Goal: Task Accomplishment & Management: Manage account settings

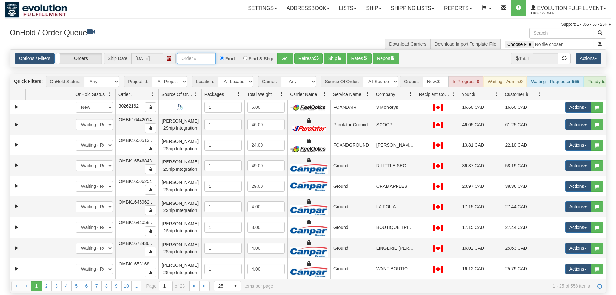
click at [178, 53] on input "text" at bounding box center [196, 58] width 39 height 11
click at [195, 53] on input "text" at bounding box center [196, 58] width 39 height 11
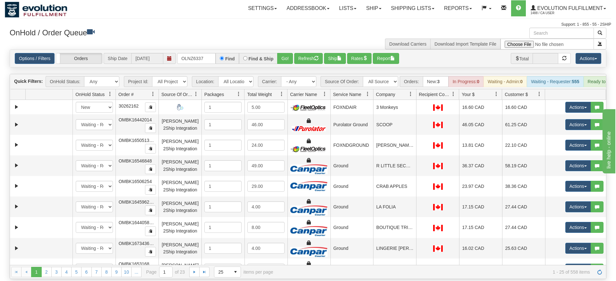
drag, startPoint x: 200, startPoint y: 22, endPoint x: 203, endPoint y: 30, distance: 8.6
click at [200, 36] on div "Toggle navigation Settings Shipping Preferences Fields Preferences New" at bounding box center [308, 140] width 616 height 281
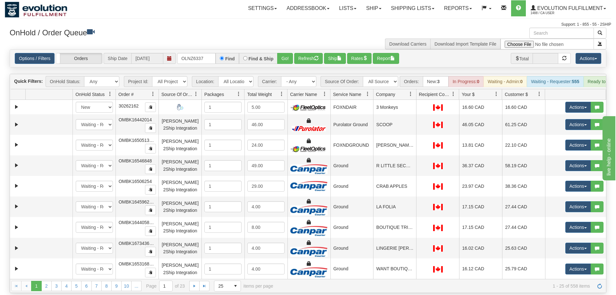
drag, startPoint x: 247, startPoint y: 29, endPoint x: 288, endPoint y: 59, distance: 50.9
click at [250, 29] on h3 "OnHold / Order Queue" at bounding box center [157, 32] width 294 height 9
click at [287, 53] on button "Go!" at bounding box center [285, 58] width 16 height 11
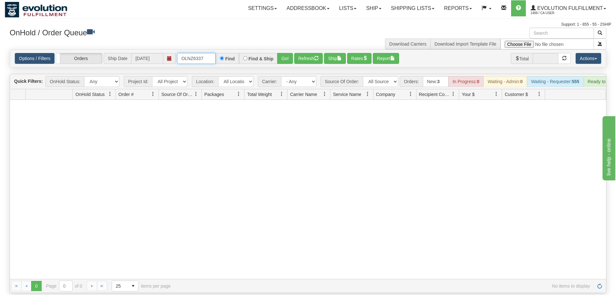
click at [203, 53] on input "OLNZ6337" at bounding box center [196, 58] width 39 height 11
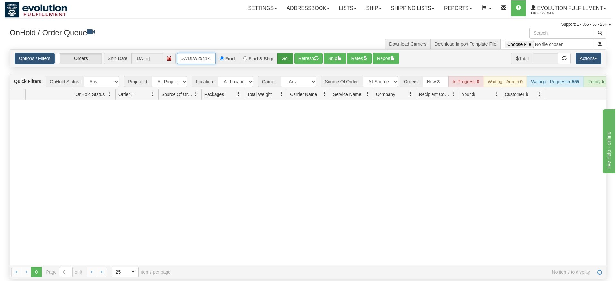
type input "OWDLW2941-1"
click at [286, 64] on div "Is equal to Is not equal to Contains Does not contains CAD USD EUR ZAR [PERSON_…" at bounding box center [308, 164] width 607 height 230
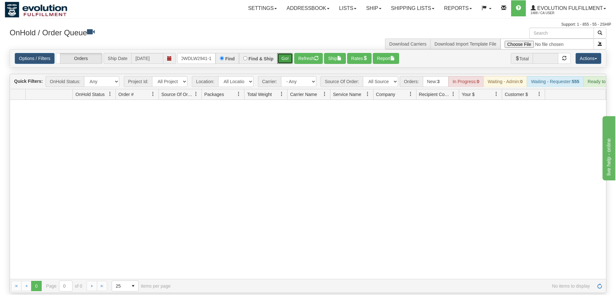
click at [284, 53] on button "Go!" at bounding box center [285, 58] width 16 height 11
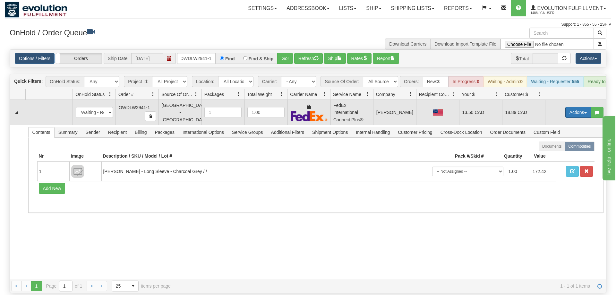
click at [578, 107] on button "Actions" at bounding box center [579, 112] width 26 height 11
click at [550, 139] on span "Rate All Services" at bounding box center [565, 141] width 39 height 5
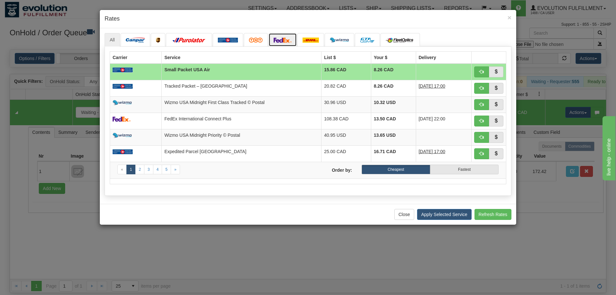
click at [285, 41] on img at bounding box center [283, 40] width 18 height 5
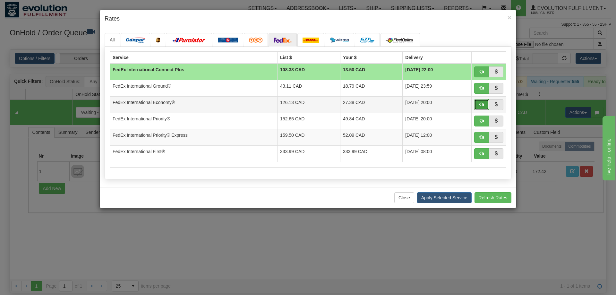
click at [481, 108] on button "button" at bounding box center [481, 104] width 15 height 11
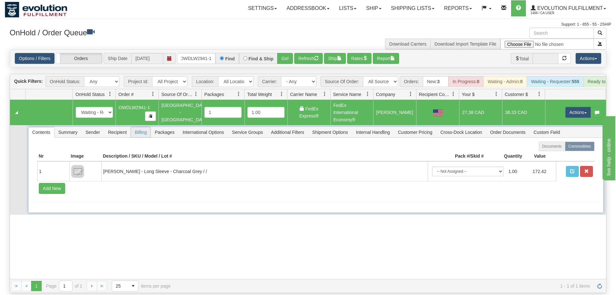
click at [143, 127] on span "Billing" at bounding box center [141, 132] width 20 height 10
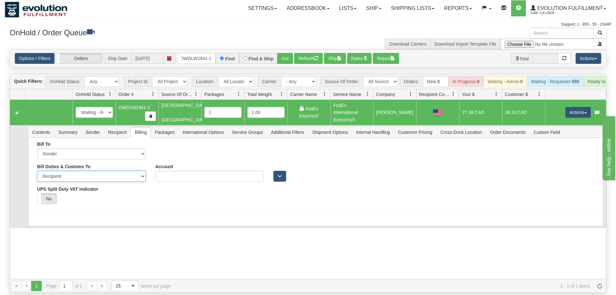
click at [37, 171] on select "Sender Recipient Third Party" at bounding box center [91, 176] width 108 height 11
select select "1"
click option "Sender" at bounding box center [0, 0] width 0 height 0
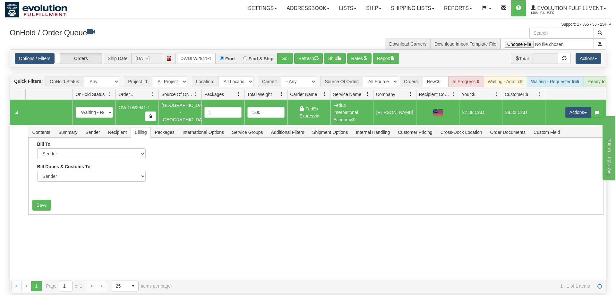
drag, startPoint x: 108, startPoint y: 212, endPoint x: 58, endPoint y: 220, distance: 51.3
click at [108, 212] on div "31626734 Default 91130119 91130120 New In Progress Waiting - Admin Waiting - Re…" at bounding box center [308, 189] width 596 height 179
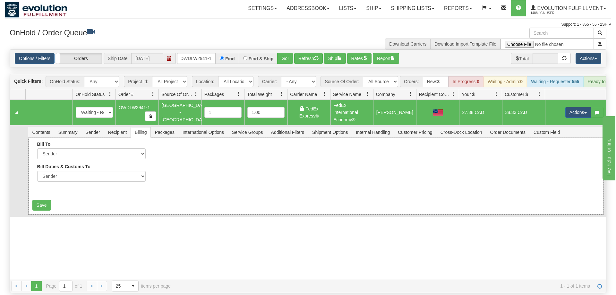
click at [38, 203] on div "Bill To Sender Recipient Third Party Collect Account" at bounding box center [316, 176] width 576 height 77
click at [41, 200] on button "Save" at bounding box center [41, 205] width 19 height 11
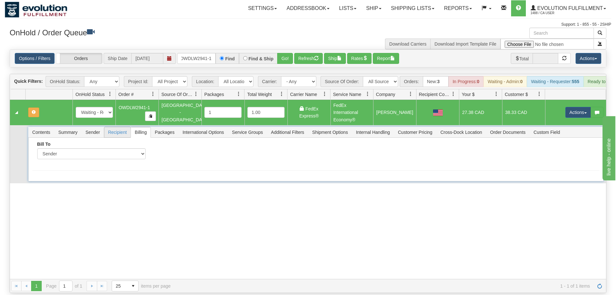
click at [118, 127] on span "Recipient" at bounding box center [117, 132] width 26 height 10
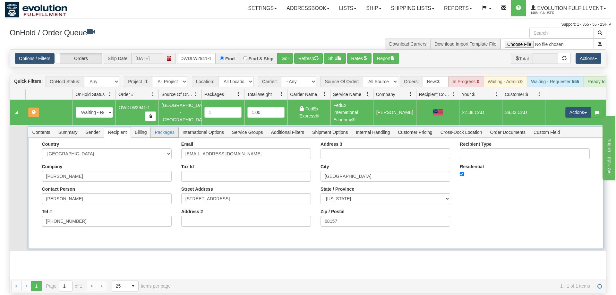
click at [175, 127] on span "Packages" at bounding box center [164, 132] width 27 height 10
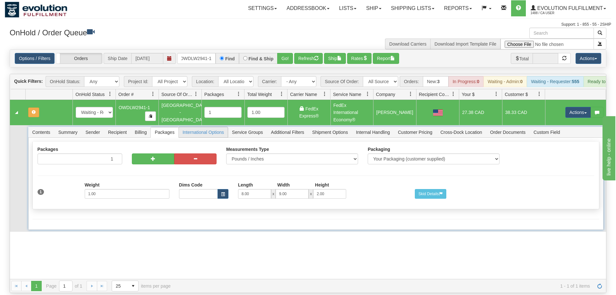
click at [218, 127] on span "International Options" at bounding box center [203, 132] width 49 height 10
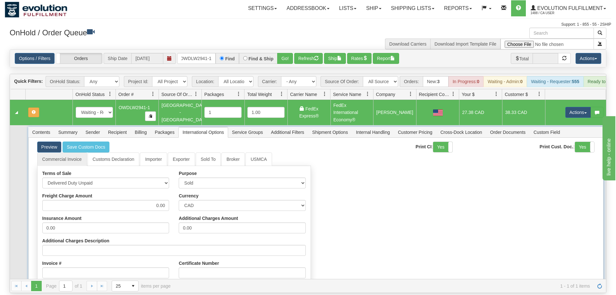
scroll to position [92, 0]
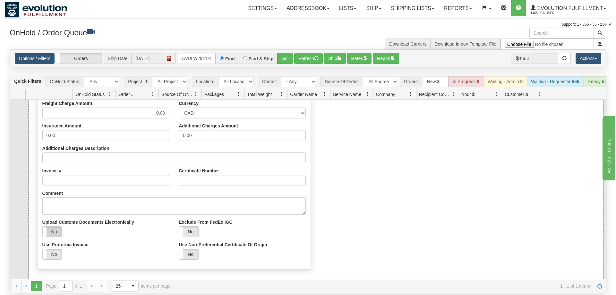
click at [57, 227] on label "No" at bounding box center [52, 232] width 19 height 10
click at [383, 208] on div "Commercial Invoice Customs Declaration Importer Exporter Sold To Broker USMCA T…" at bounding box center [315, 166] width 567 height 213
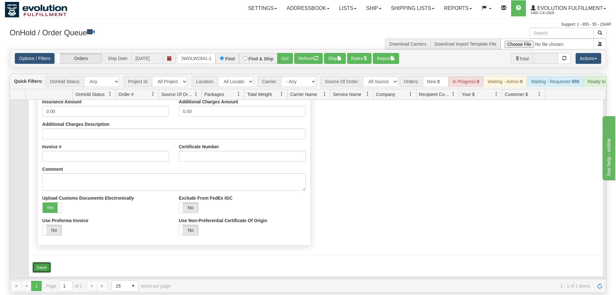
click at [43, 262] on button "Save" at bounding box center [41, 267] width 19 height 11
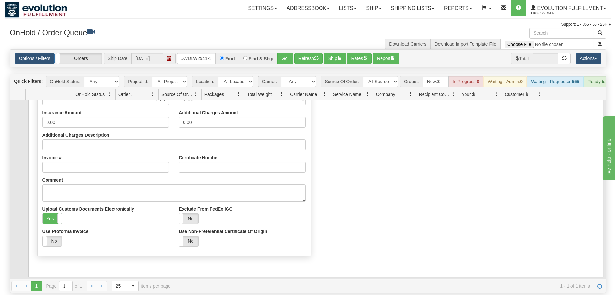
scroll to position [0, 0]
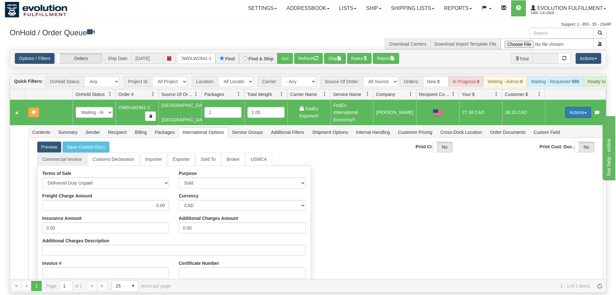
click at [572, 107] on button "Actions" at bounding box center [579, 112] width 26 height 11
click at [553, 130] on span "Refresh Rates" at bounding box center [562, 132] width 33 height 5
click at [577, 107] on button "Actions" at bounding box center [579, 112] width 26 height 11
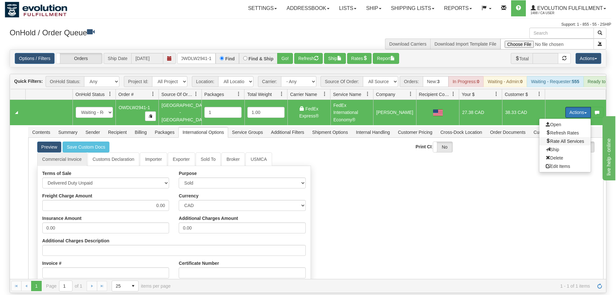
click at [552, 139] on span "Rate All Services" at bounding box center [565, 141] width 39 height 5
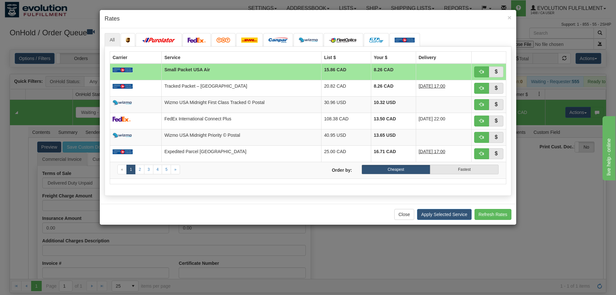
click at [152, 212] on div "Close Apply Selected Service Refresh Rates" at bounding box center [308, 214] width 417 height 21
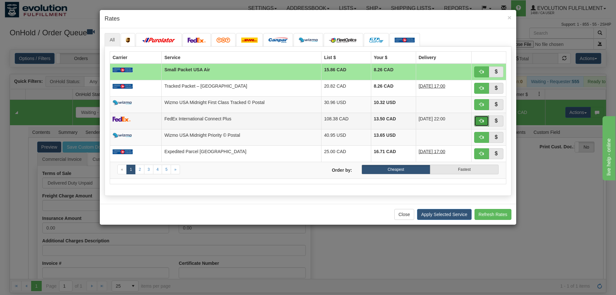
click at [486, 121] on button "button" at bounding box center [481, 121] width 15 height 11
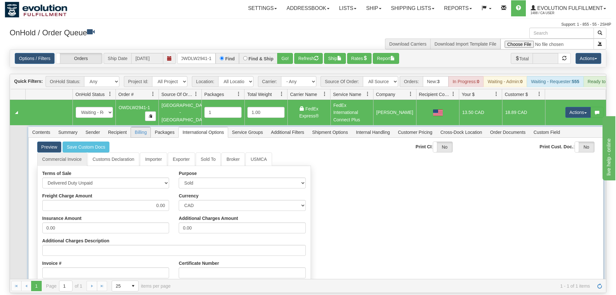
click at [134, 127] on span "Billing" at bounding box center [141, 132] width 20 height 10
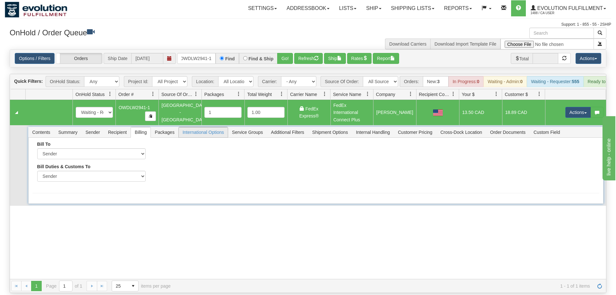
click at [214, 127] on span "International Options" at bounding box center [203, 132] width 49 height 10
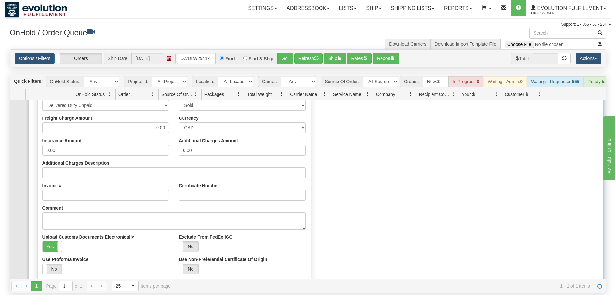
scroll to position [92, 0]
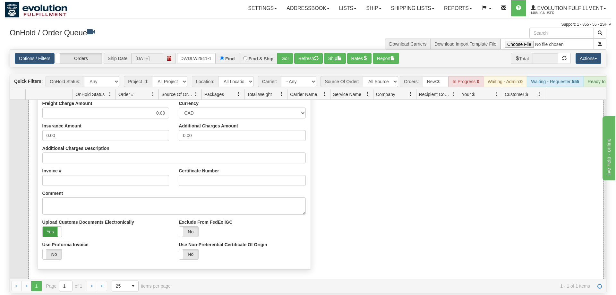
click at [55, 227] on label "Yes" at bounding box center [52, 232] width 19 height 10
click at [51, 227] on label "No" at bounding box center [52, 232] width 19 height 10
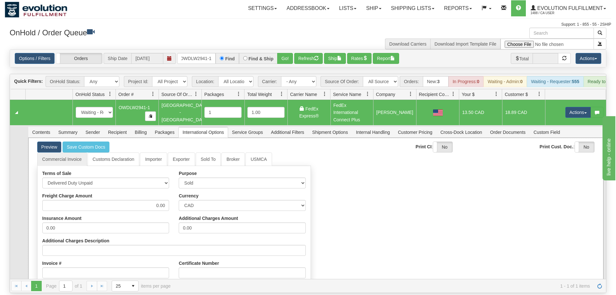
scroll to position [119, 0]
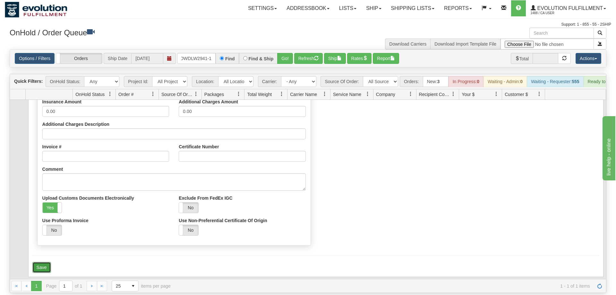
click at [42, 262] on button "Save" at bounding box center [41, 267] width 19 height 11
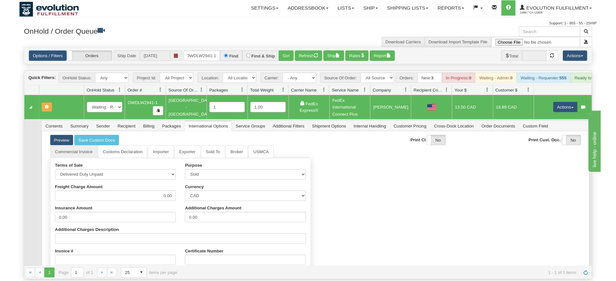
scroll to position [0, 0]
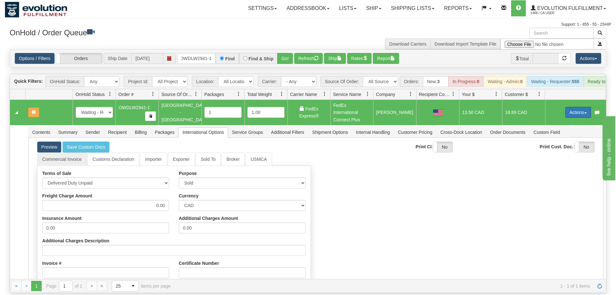
click at [573, 107] on button "Actions" at bounding box center [579, 112] width 26 height 11
click at [559, 130] on span "Refresh Rates" at bounding box center [562, 132] width 33 height 5
click at [581, 107] on button "Actions" at bounding box center [579, 112] width 26 height 11
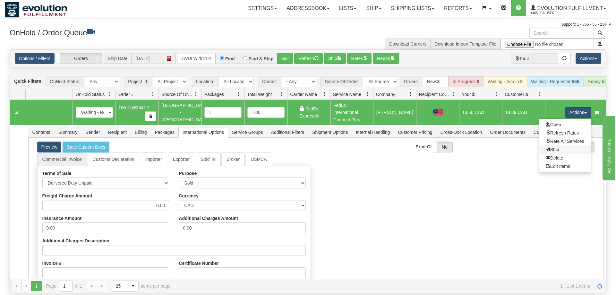
click at [561, 145] on link "Ship" at bounding box center [565, 149] width 51 height 8
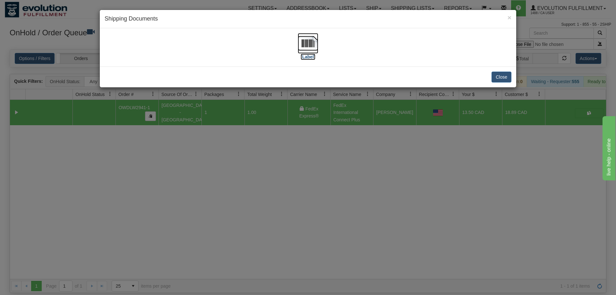
click at [316, 49] on img at bounding box center [308, 43] width 21 height 21
click at [355, 163] on div "× Shipping Documents [Label] Close" at bounding box center [308, 147] width 616 height 295
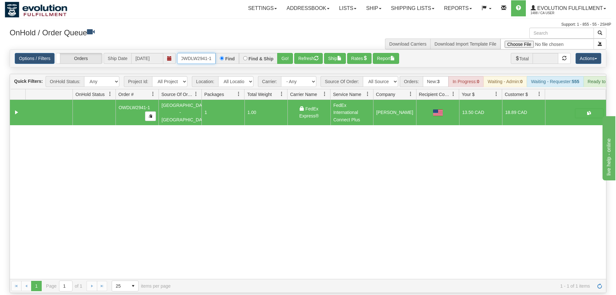
click at [206, 53] on input "OWDLW2941-1" at bounding box center [196, 58] width 39 height 11
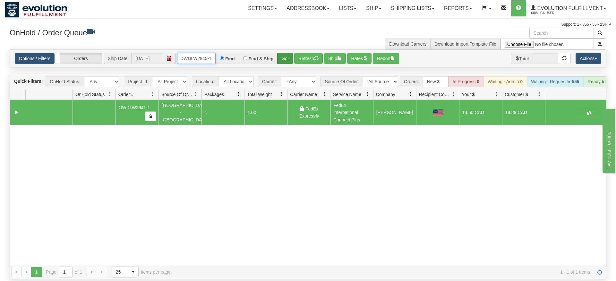
type input "OWDLW2945-1"
click at [285, 68] on div "Is equal to Is not equal to Contains Does not contains CAD USD EUR ZAR [PERSON_…" at bounding box center [308, 164] width 607 height 230
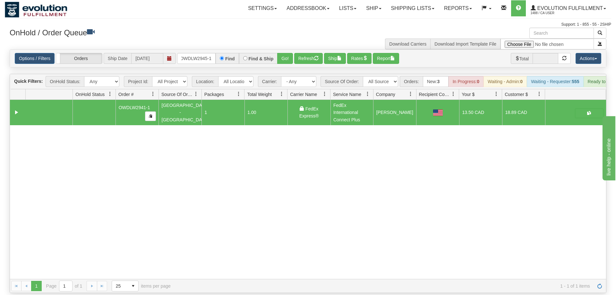
click at [284, 39] on div "OnHold / Order Queue" at bounding box center [156, 34] width 303 height 13
click at [285, 53] on button "Go!" at bounding box center [285, 58] width 16 height 11
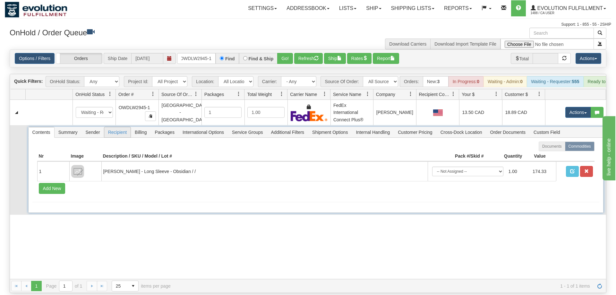
click at [123, 127] on span "Recipient" at bounding box center [117, 132] width 26 height 10
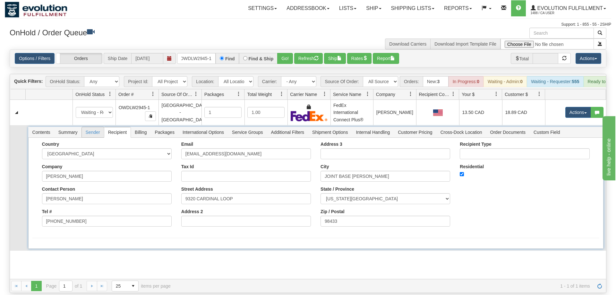
click at [98, 127] on span "Sender" at bounding box center [93, 132] width 22 height 10
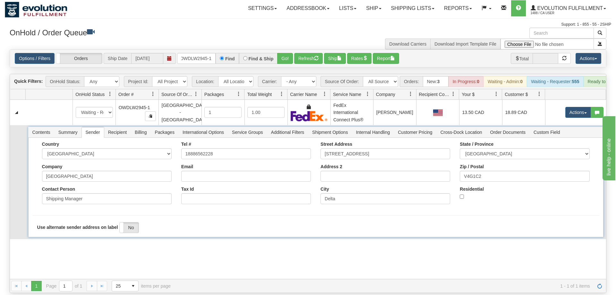
click at [153, 127] on span "Packages" at bounding box center [164, 132] width 27 height 10
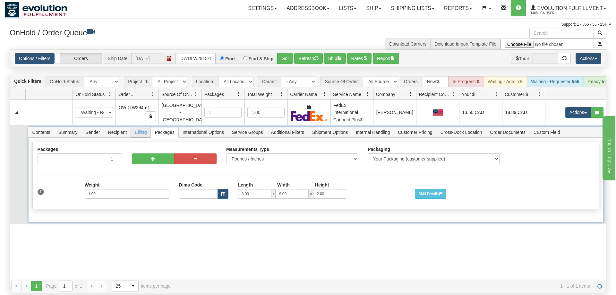
click at [144, 127] on span "Billing" at bounding box center [141, 132] width 20 height 10
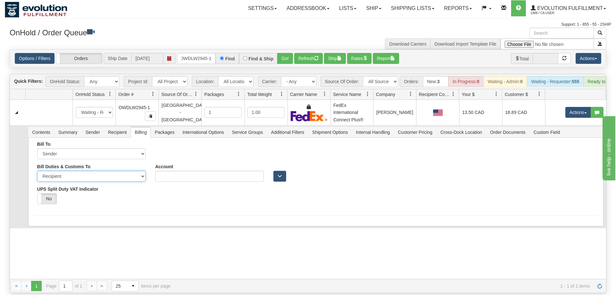
click at [37, 171] on select "Sender Recipient Third Party" at bounding box center [91, 176] width 108 height 11
select select "1"
click option "Sender" at bounding box center [0, 0] width 0 height 0
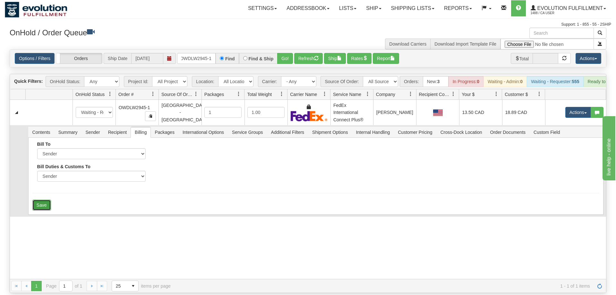
click at [48, 200] on button "Save" at bounding box center [41, 205] width 19 height 11
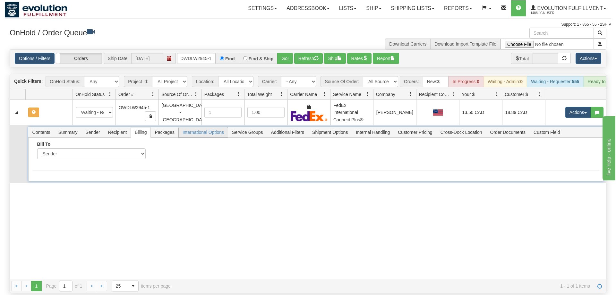
click at [196, 127] on span "International Options" at bounding box center [203, 132] width 49 height 10
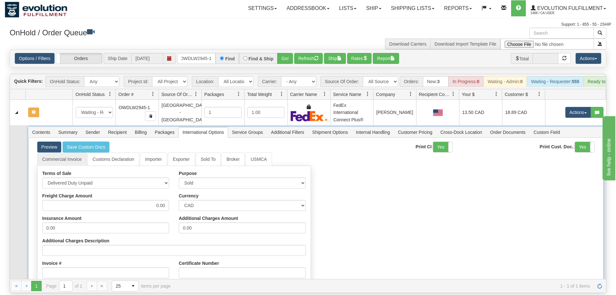
scroll to position [108, 0]
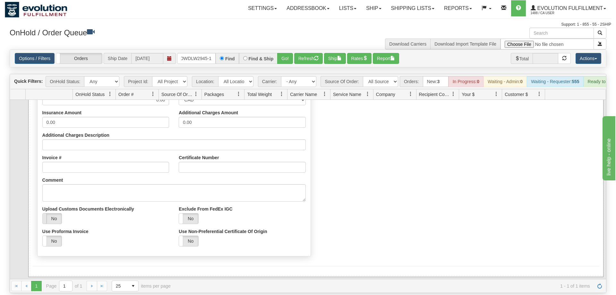
drag, startPoint x: 47, startPoint y: 208, endPoint x: 97, endPoint y: 218, distance: 51.6
click at [47, 213] on div "Yes No" at bounding box center [42, 218] width 39 height 10
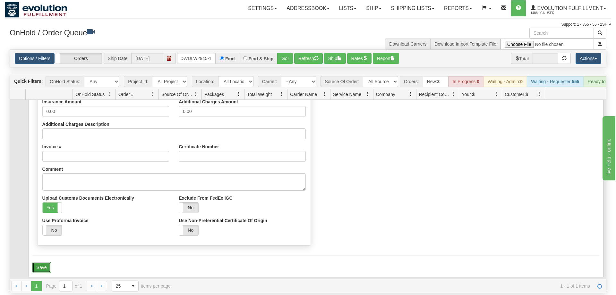
click at [37, 262] on button "Save" at bounding box center [41, 267] width 19 height 11
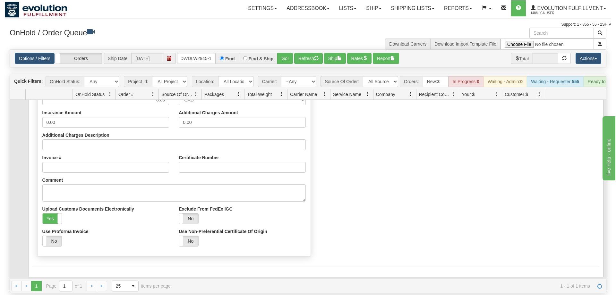
scroll to position [0, 0]
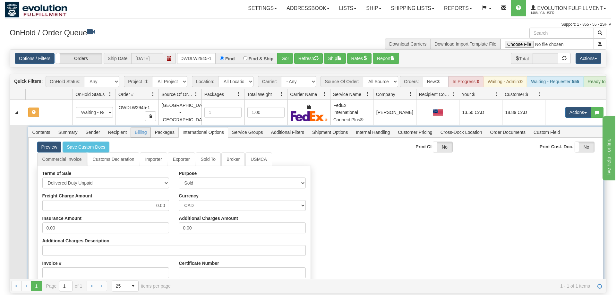
click at [134, 127] on span "Billing" at bounding box center [141, 132] width 20 height 10
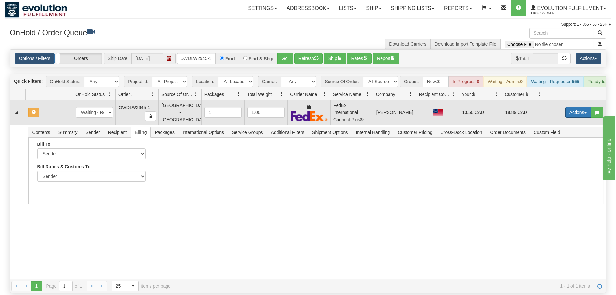
click at [575, 107] on button "Actions" at bounding box center [579, 112] width 26 height 11
click at [560, 130] on span "Refresh Rates" at bounding box center [562, 132] width 33 height 5
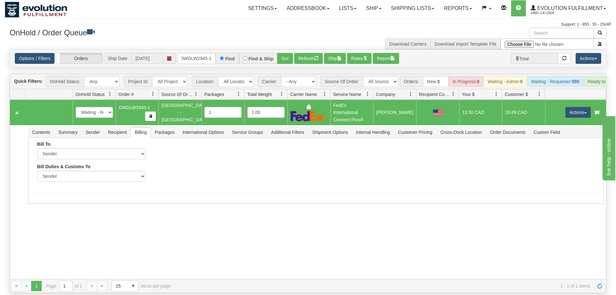
click at [577, 112] on td "Actions Open Refresh Rates Rate All Services Ship Delete Edit Items" at bounding box center [575, 112] width 61 height 25
click at [577, 110] on td "Actions Open Refresh Rates Rate All Services Ship Delete Edit Items" at bounding box center [575, 112] width 61 height 25
click at [577, 107] on button "Actions" at bounding box center [579, 112] width 26 height 11
click at [559, 145] on link "Ship" at bounding box center [565, 149] width 51 height 8
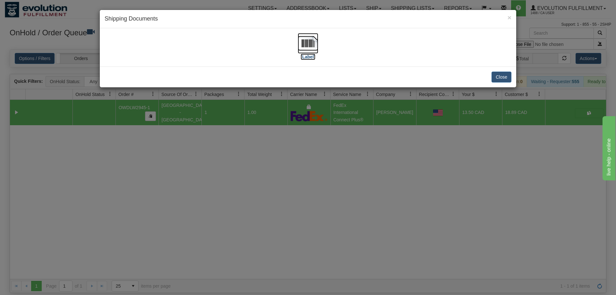
click at [316, 49] on img at bounding box center [308, 43] width 21 height 21
click at [215, 180] on div "× Shipping Documents [Label] Close" at bounding box center [308, 147] width 616 height 295
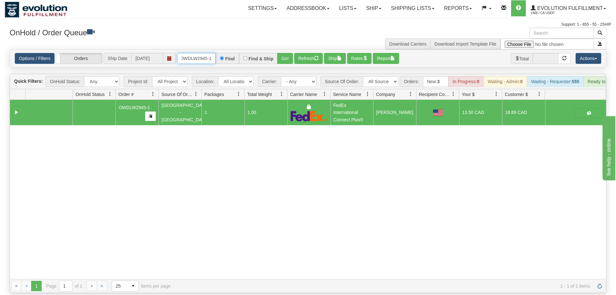
click at [204, 53] on input "OWDLW2945-1" at bounding box center [196, 58] width 39 height 11
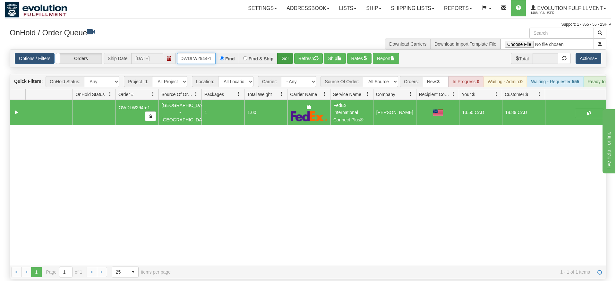
type input "OWDLW2944-1"
drag, startPoint x: 281, startPoint y: 49, endPoint x: 282, endPoint y: 61, distance: 12.2
click at [282, 62] on div "Is equal to Is not equal to Contains Does not contains CAD USD EUR ZAR [PERSON_…" at bounding box center [308, 164] width 607 height 230
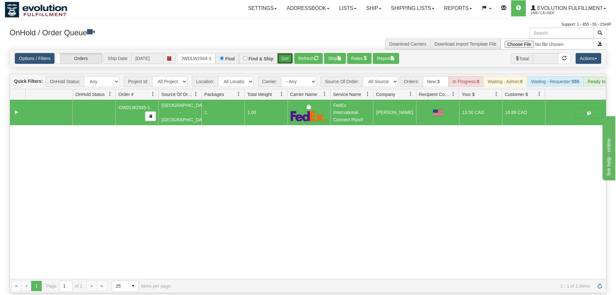
click at [282, 53] on button "Go!" at bounding box center [285, 58] width 16 height 11
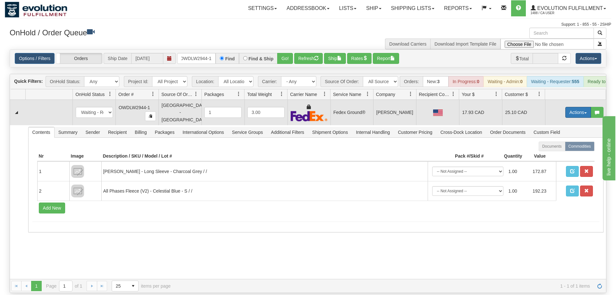
click at [570, 107] on button "Actions" at bounding box center [579, 112] width 26 height 11
click at [562, 139] on span "Rate All Services" at bounding box center [565, 141] width 39 height 5
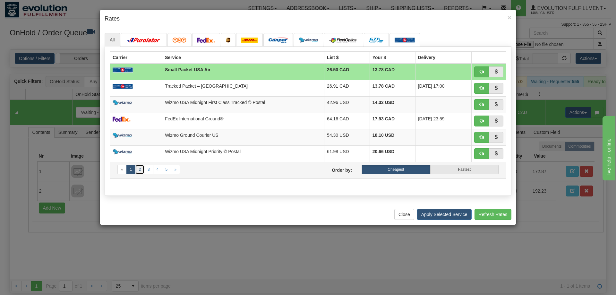
click at [143, 171] on link "2" at bounding box center [139, 170] width 9 height 10
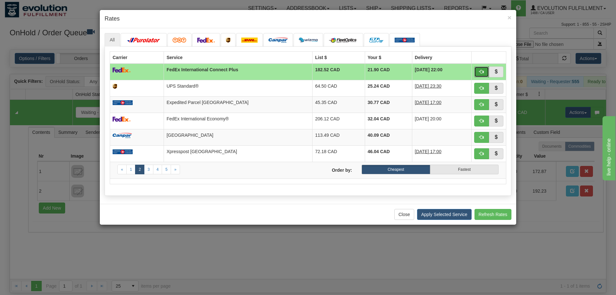
click at [483, 76] on button "button" at bounding box center [481, 71] width 15 height 11
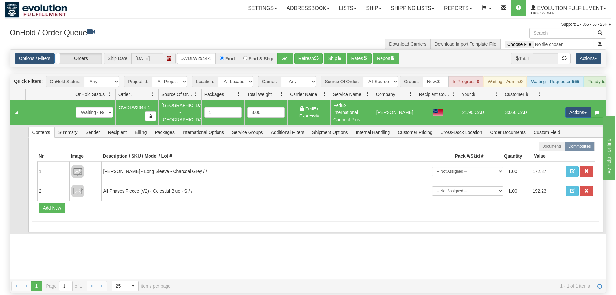
click at [138, 125] on td "Contents Summary Sender Recipient Billing Packages International Options Servic…" at bounding box center [315, 179] width 581 height 109
click at [140, 127] on span "Billing" at bounding box center [141, 132] width 20 height 10
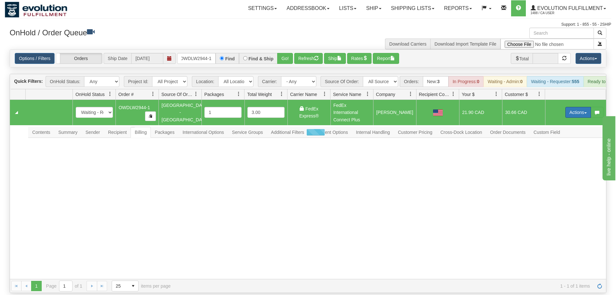
click at [574, 107] on button "Actions" at bounding box center [579, 112] width 26 height 11
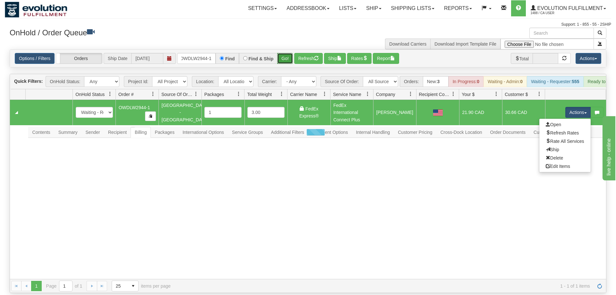
click at [288, 53] on button "Go!" at bounding box center [285, 58] width 16 height 11
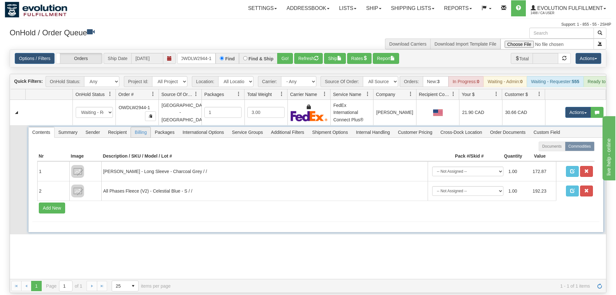
click at [139, 127] on span "Billing" at bounding box center [141, 132] width 20 height 10
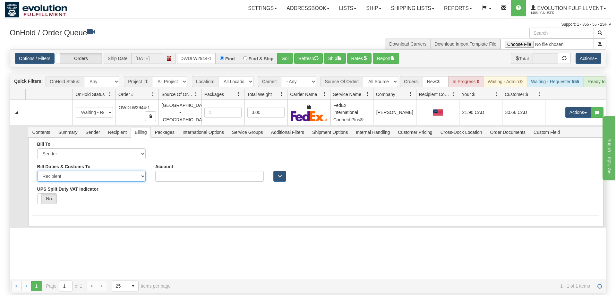
click at [37, 171] on select "Sender Recipient Third Party" at bounding box center [91, 176] width 108 height 11
select select "1"
click option "Sender" at bounding box center [0, 0] width 0 height 0
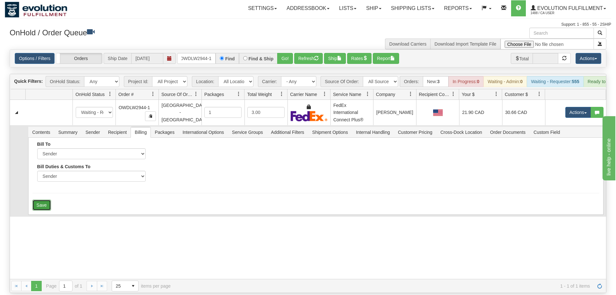
click at [37, 200] on button "Save" at bounding box center [41, 205] width 19 height 11
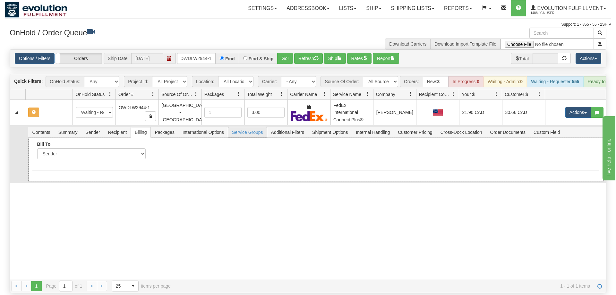
click at [202, 138] on div "Bill To Sender Recipient Third Party Collect Account" at bounding box center [316, 160] width 576 height 44
click at [205, 127] on span "International Options" at bounding box center [203, 132] width 49 height 10
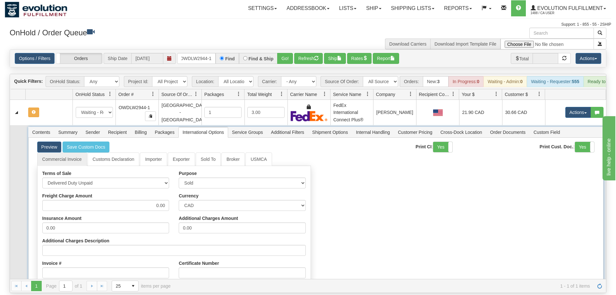
scroll to position [108, 0]
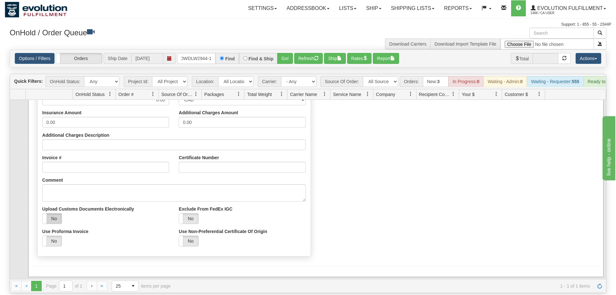
click at [58, 213] on label "No" at bounding box center [52, 218] width 19 height 10
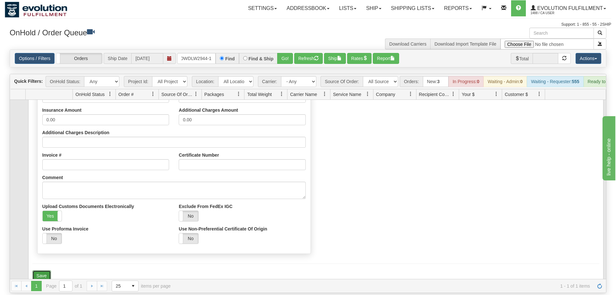
click at [39, 270] on button "Save" at bounding box center [41, 275] width 19 height 11
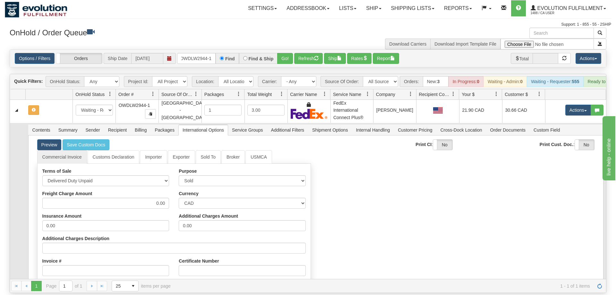
scroll to position [0, 0]
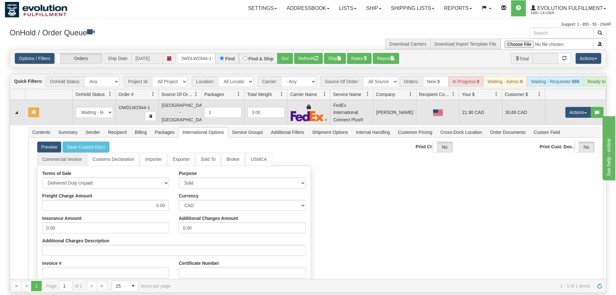
click at [573, 100] on td "Actions Open Refresh Rates Rate All Services Ship Delete Edit Items" at bounding box center [575, 112] width 61 height 25
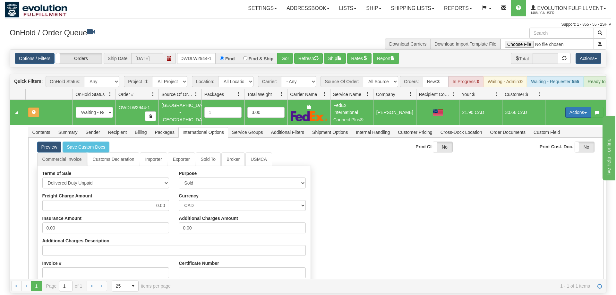
click at [574, 107] on button "Actions" at bounding box center [579, 112] width 26 height 11
click at [572, 130] on span "Refresh Rates" at bounding box center [562, 132] width 33 height 5
click at [579, 100] on td "Actions Open Refresh Rates Rate All Services Ship Delete Edit Items" at bounding box center [575, 112] width 61 height 25
click at [576, 107] on button "Actions" at bounding box center [579, 112] width 26 height 11
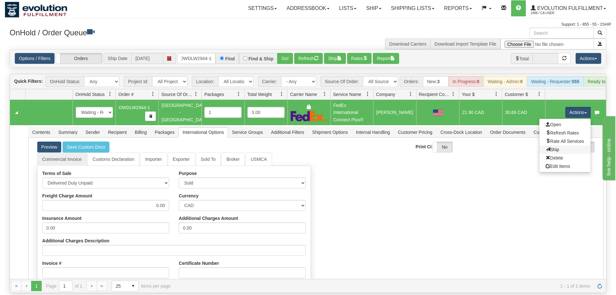
click at [564, 145] on link "Ship" at bounding box center [565, 149] width 51 height 8
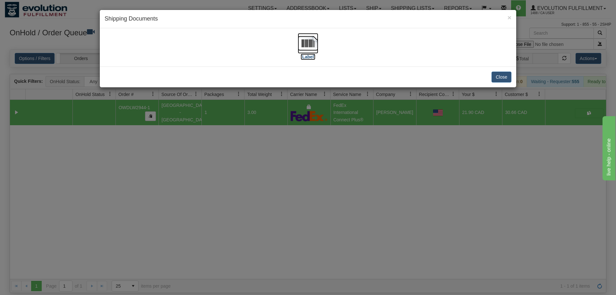
click at [305, 48] on img at bounding box center [308, 43] width 21 height 21
click at [323, 166] on div "× Shipping Documents [Label] Close" at bounding box center [308, 147] width 616 height 295
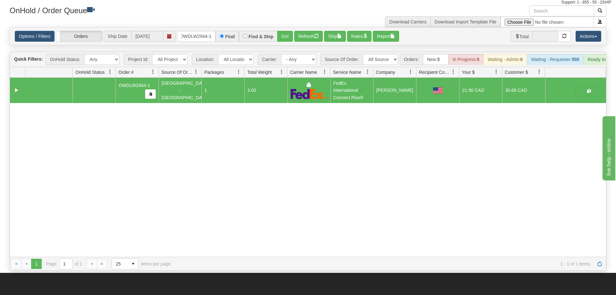
scroll to position [33, 0]
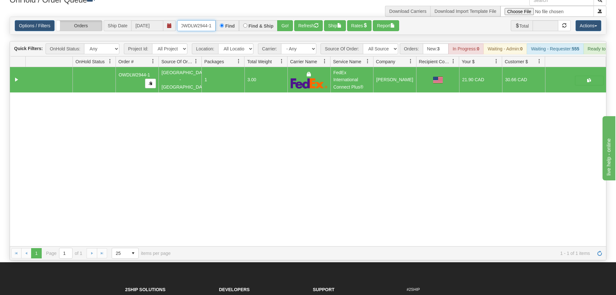
drag, startPoint x: 213, startPoint y: 14, endPoint x: 102, endPoint y: 14, distance: 111.7
click at [101, 20] on div "Options / Filters Group Shipments Orders Ship Date [DATE] OWDLW2944-1 Find Find…" at bounding box center [308, 25] width 587 height 11
type input "O"
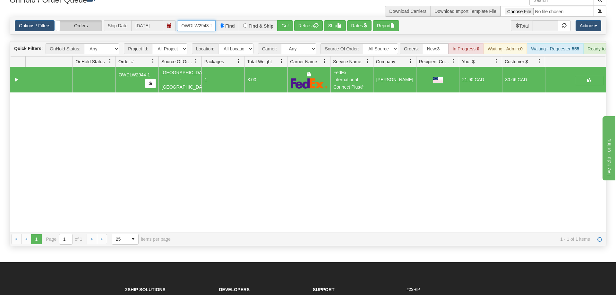
scroll to position [0, 1]
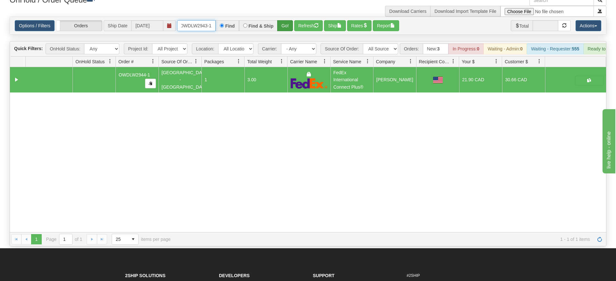
type input "OWDLW2943-1"
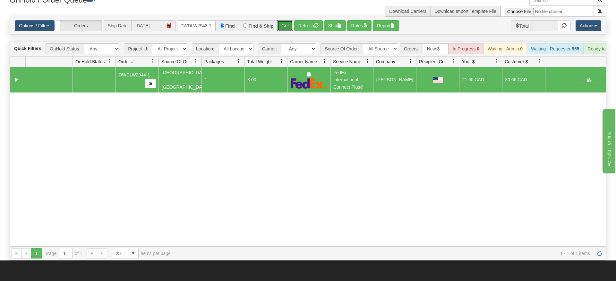
click at [285, 28] on div "Is equal to Is not equal to Contains Does not contains CAD USD EUR ZAR [PERSON_…" at bounding box center [308, 139] width 607 height 244
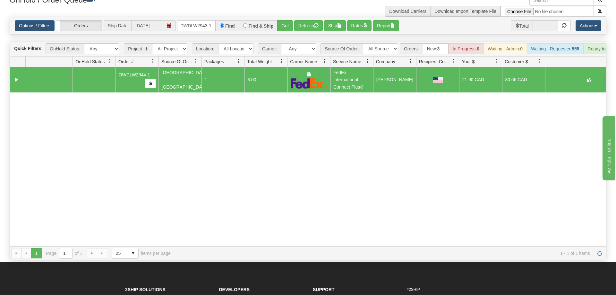
click at [286, 22] on div "Options / Filters Group Shipments Orders Ship Date [DATE] OWDLW2943-1 Find Find…" at bounding box center [308, 25] width 596 height 17
click at [287, 20] on button "Go!" at bounding box center [285, 25] width 16 height 11
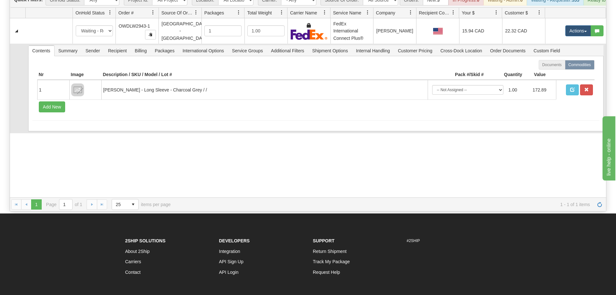
scroll to position [65, 0]
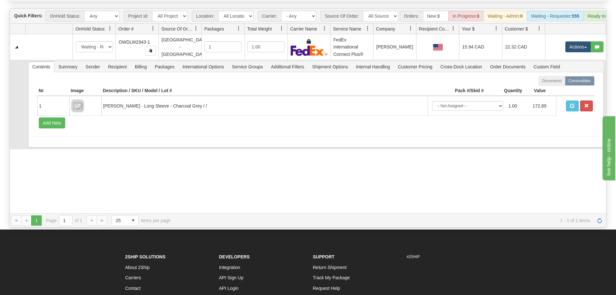
click at [142, 60] on td "Contents Summary Sender Recipient Billing Packages International Options Servic…" at bounding box center [315, 105] width 581 height 90
click at [142, 62] on span "Billing" at bounding box center [141, 67] width 20 height 10
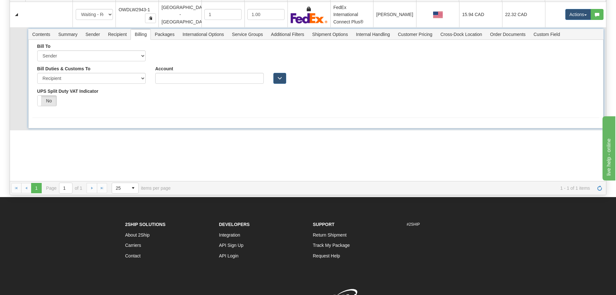
scroll to position [98, 0]
click at [108, 75] on div "Bill Duties & Customs To Sender Recipient Third Party UPS Split Duty VAT Indica…" at bounding box center [91, 88] width 118 height 45
click at [37, 73] on select "Sender Recipient Third Party" at bounding box center [91, 78] width 108 height 11
select select "1"
click option "Sender" at bounding box center [0, 0] width 0 height 0
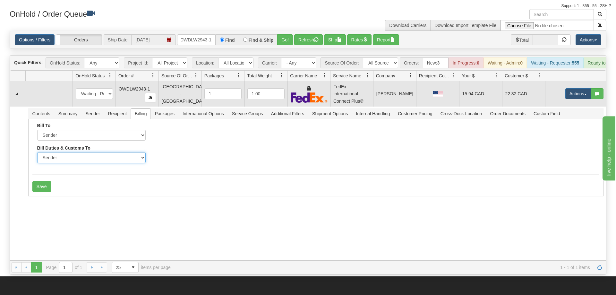
scroll to position [0, 0]
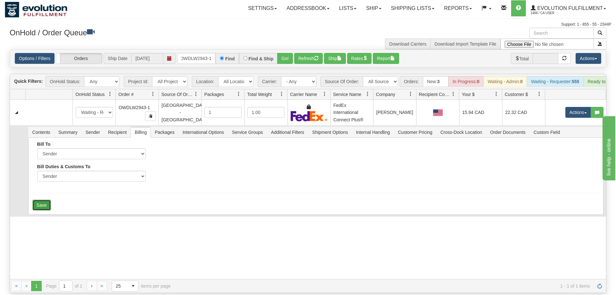
click at [36, 200] on button "Save" at bounding box center [41, 205] width 19 height 11
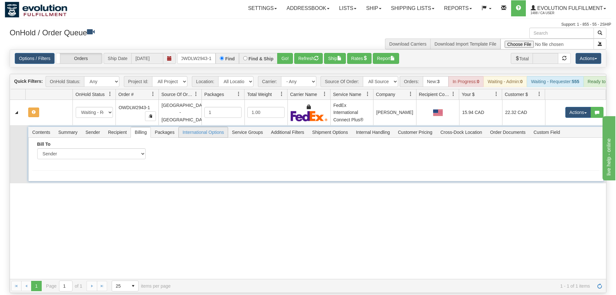
click at [218, 127] on span "International Options" at bounding box center [203, 132] width 49 height 10
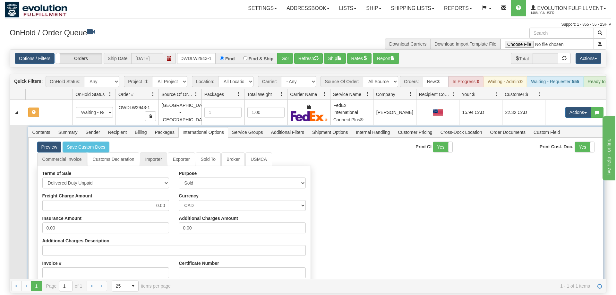
scroll to position [108, 0]
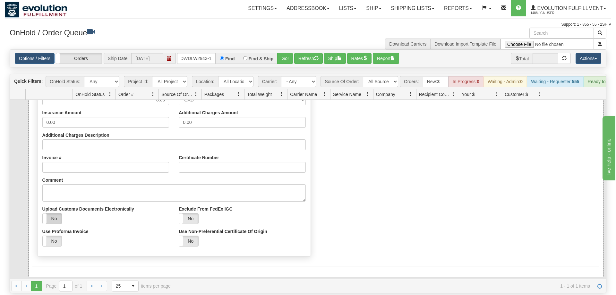
click at [54, 213] on label "No" at bounding box center [52, 218] width 19 height 10
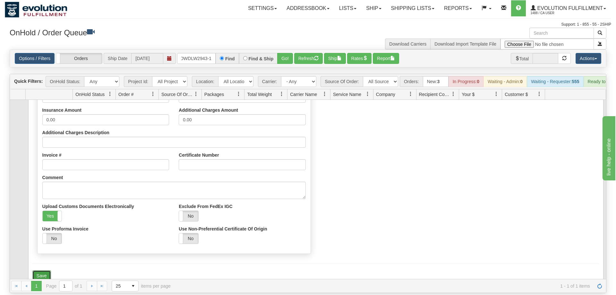
click at [36, 270] on button "Save" at bounding box center [41, 275] width 19 height 11
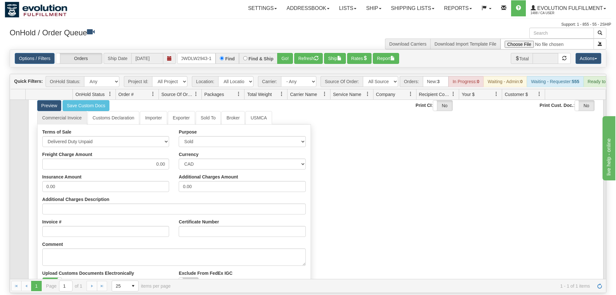
scroll to position [0, 0]
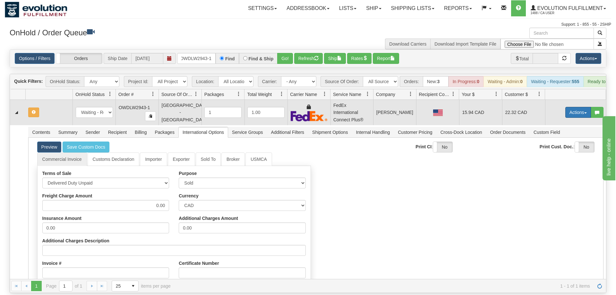
click at [578, 107] on button "Actions" at bounding box center [579, 112] width 26 height 11
click at [565, 129] on link "Refresh Rates" at bounding box center [565, 133] width 51 height 8
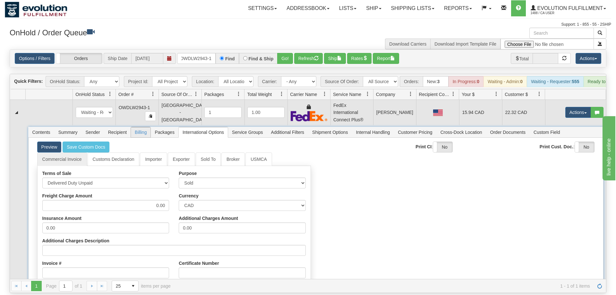
click at [143, 127] on span "Billing" at bounding box center [141, 132] width 20 height 10
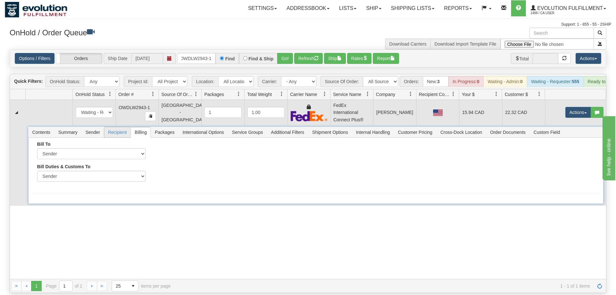
click at [117, 127] on span "Recipient" at bounding box center [117, 132] width 26 height 10
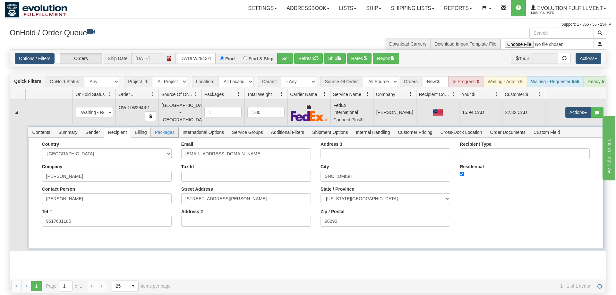
click at [161, 127] on span "Packages" at bounding box center [164, 132] width 27 height 10
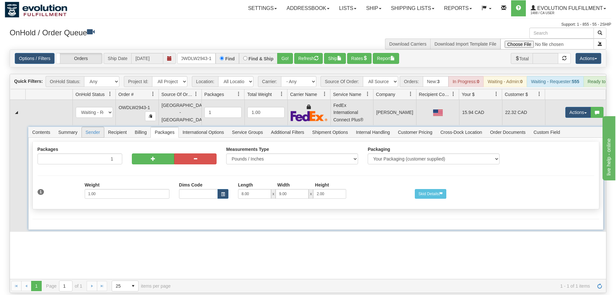
click at [92, 127] on span "Sender" at bounding box center [93, 132] width 22 height 10
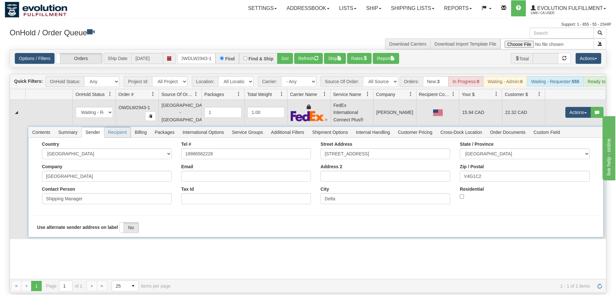
click at [125, 127] on span "Recipient" at bounding box center [117, 132] width 26 height 10
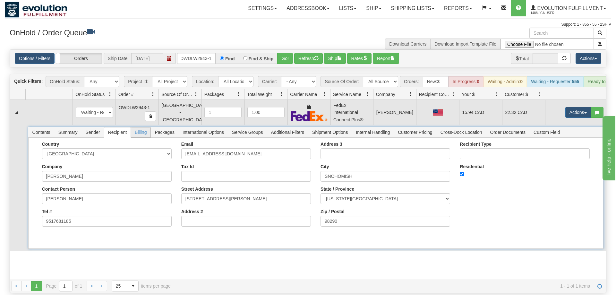
click at [139, 127] on span "Billing" at bounding box center [141, 132] width 20 height 10
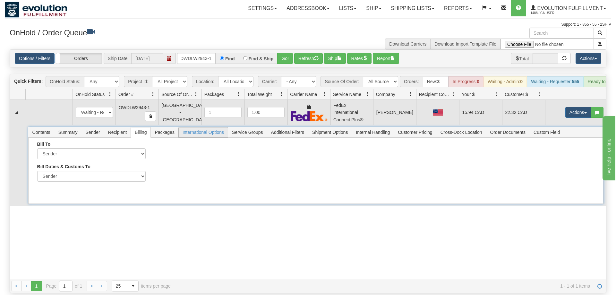
click at [209, 127] on span "International Options" at bounding box center [203, 132] width 49 height 10
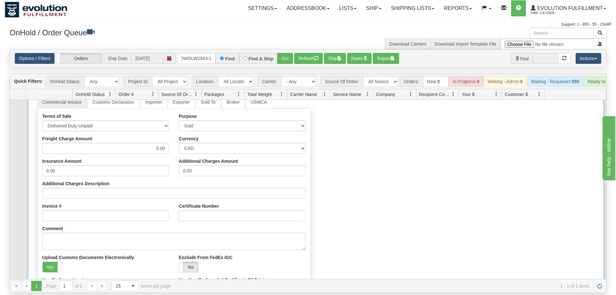
scroll to position [108, 0]
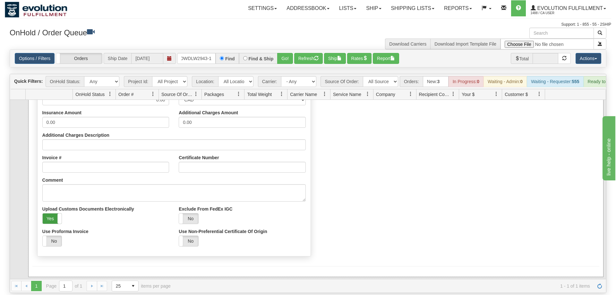
click at [49, 213] on label "Yes" at bounding box center [52, 218] width 19 height 10
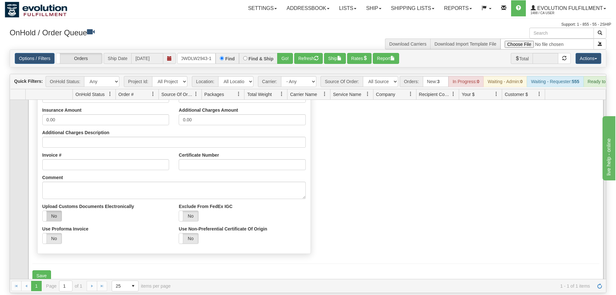
click at [51, 211] on label "No" at bounding box center [52, 216] width 19 height 10
click at [37, 270] on button "Save" at bounding box center [41, 275] width 19 height 11
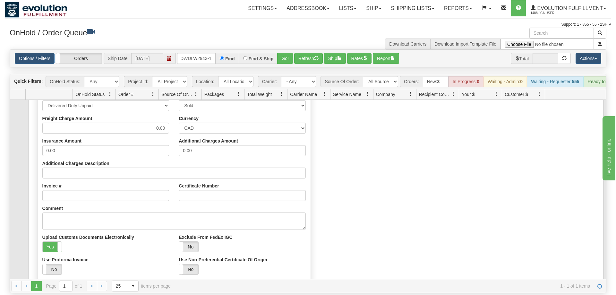
scroll to position [0, 0]
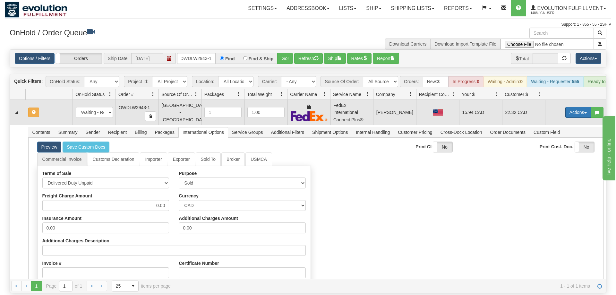
click at [572, 107] on button "Actions" at bounding box center [579, 112] width 26 height 11
click at [563, 130] on span "Refresh Rates" at bounding box center [562, 132] width 33 height 5
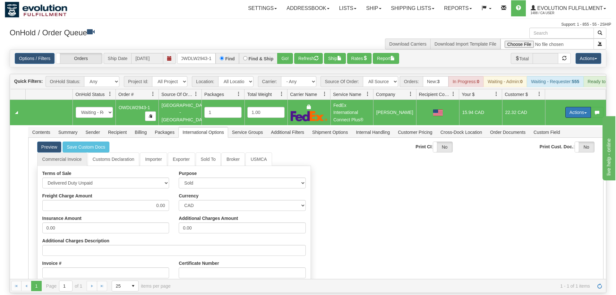
click at [583, 107] on button "Actions" at bounding box center [579, 112] width 26 height 11
click at [553, 147] on span "Ship" at bounding box center [552, 149] width 13 height 5
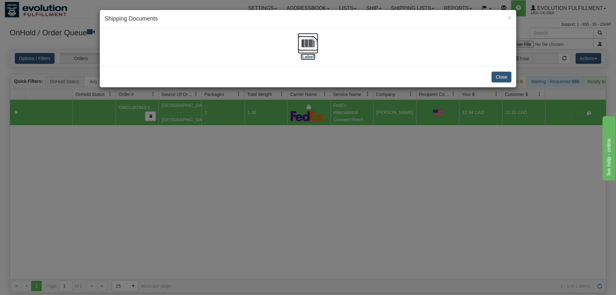
click at [316, 48] on img at bounding box center [308, 43] width 21 height 21
click at [365, 199] on div "× Shipping Documents [Label] Close" at bounding box center [308, 147] width 616 height 295
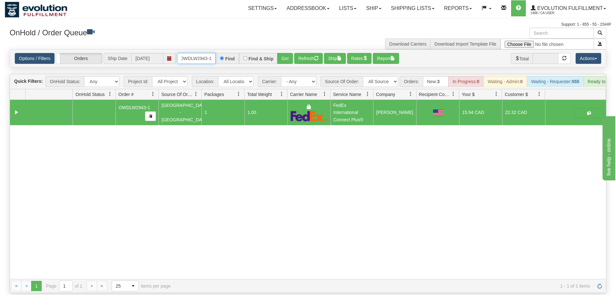
click at [200, 53] on input "OWDLW2943-1" at bounding box center [196, 58] width 39 height 11
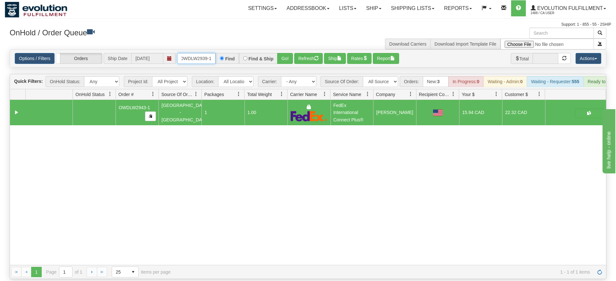
type input "OWDLW2939-1"
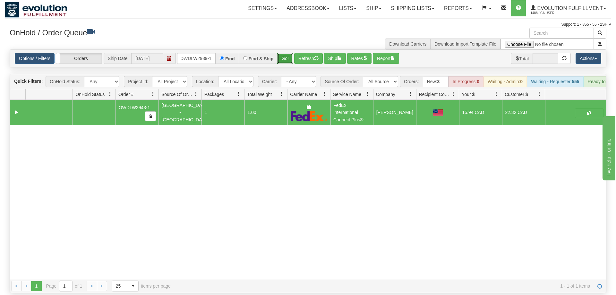
click at [291, 58] on div "Is equal to Is not equal to Contains Does not contains CAD USD EUR ZAR [PERSON_…" at bounding box center [308, 171] width 607 height 244
click at [291, 53] on button "Go!" at bounding box center [285, 58] width 16 height 11
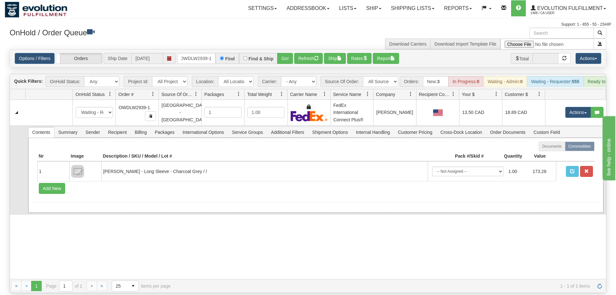
click at [139, 138] on div "Documents Commodities Nr Image Description / SKU / Model / Lot # Pack #/Skid # …" at bounding box center [316, 175] width 576 height 75
click at [141, 127] on span "Billing" at bounding box center [141, 132] width 20 height 10
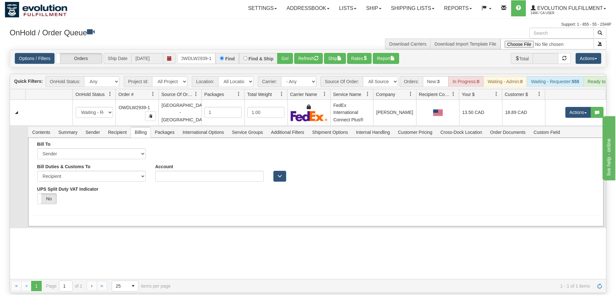
click at [106, 174] on div "Bill Duties & Customs To Sender Recipient Third Party UPS Split Duty VAT Indica…" at bounding box center [91, 186] width 118 height 45
click at [37, 171] on select "Sender Recipient Third Party" at bounding box center [91, 176] width 108 height 11
select select "1"
click option "Sender" at bounding box center [0, 0] width 0 height 0
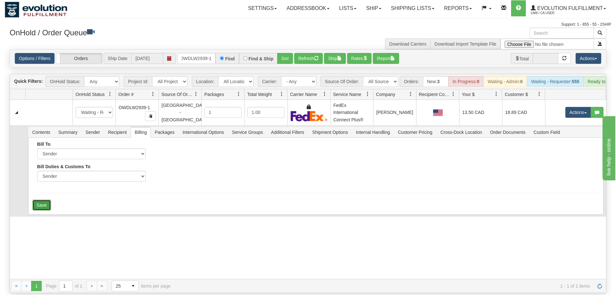
click at [43, 200] on button "Save" at bounding box center [41, 205] width 19 height 11
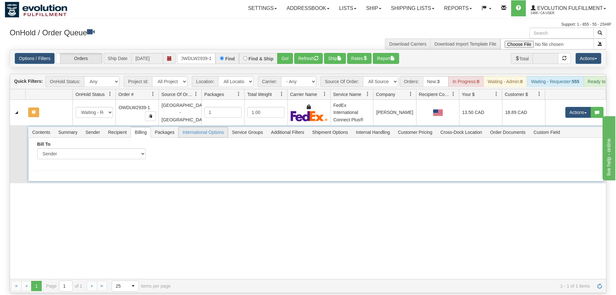
click at [208, 127] on span "International Options" at bounding box center [203, 132] width 49 height 10
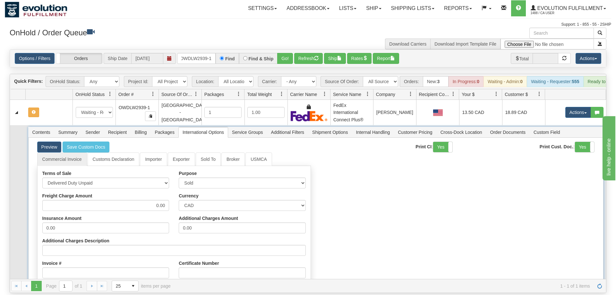
scroll to position [108, 0]
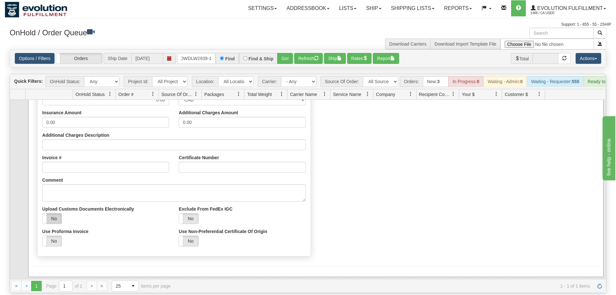
click at [56, 213] on label "No" at bounding box center [52, 218] width 19 height 10
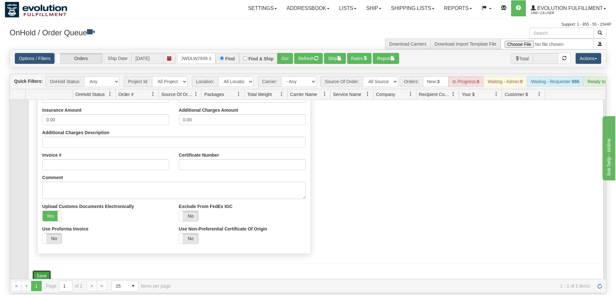
click at [40, 270] on button "Save" at bounding box center [41, 275] width 19 height 11
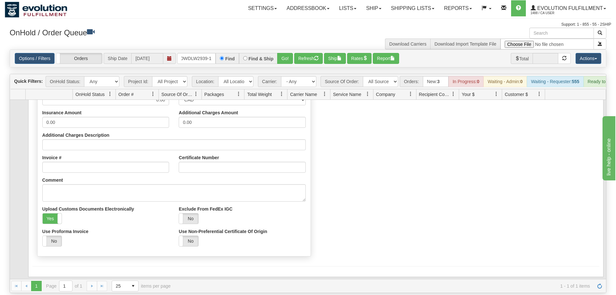
scroll to position [0, 0]
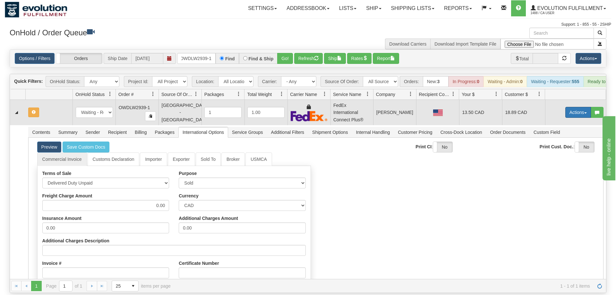
click at [571, 107] on button "Actions" at bounding box center [579, 112] width 26 height 11
click at [555, 130] on span "Refresh Rates" at bounding box center [562, 132] width 33 height 5
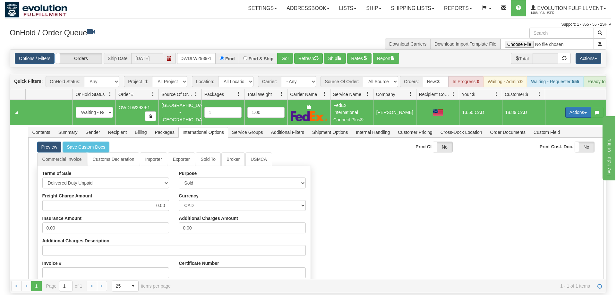
click at [578, 107] on button "Actions" at bounding box center [579, 112] width 26 height 11
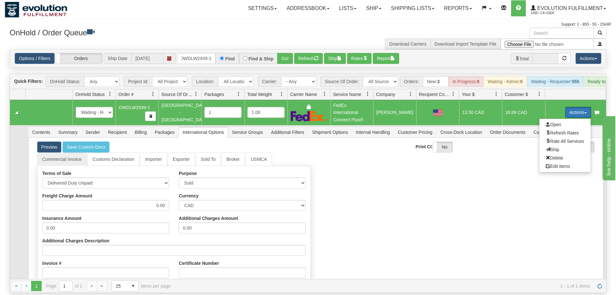
scroll to position [108, 0]
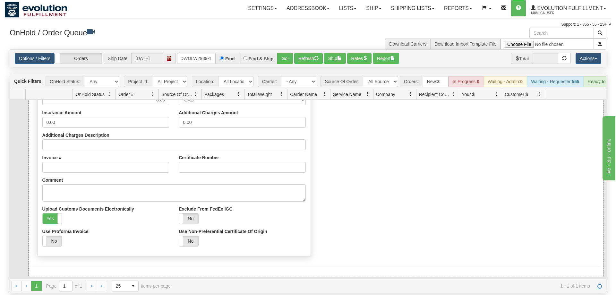
click at [412, 185] on div "Commercial Invoice Customs Declaration Importer Exporter Sold To Broker USMCA T…" at bounding box center [315, 153] width 567 height 213
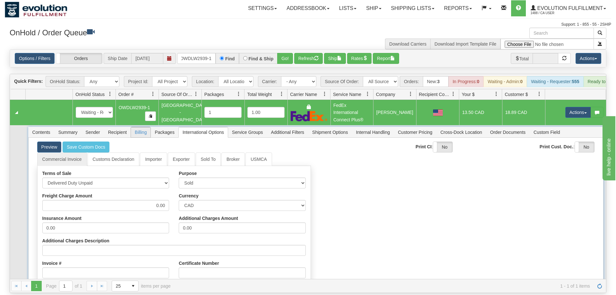
click at [146, 127] on span "Billing" at bounding box center [141, 132] width 20 height 10
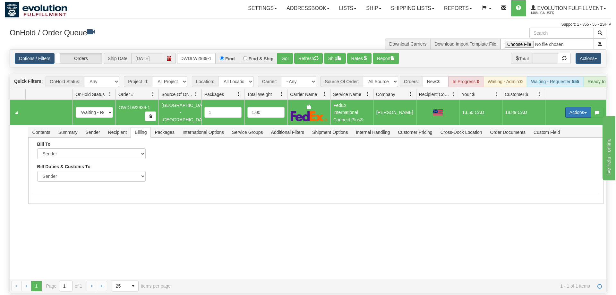
click at [568, 107] on button "Actions" at bounding box center [579, 112] width 26 height 11
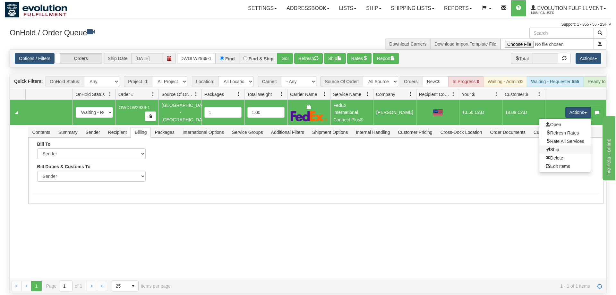
click at [546, 145] on link "Ship" at bounding box center [565, 149] width 51 height 8
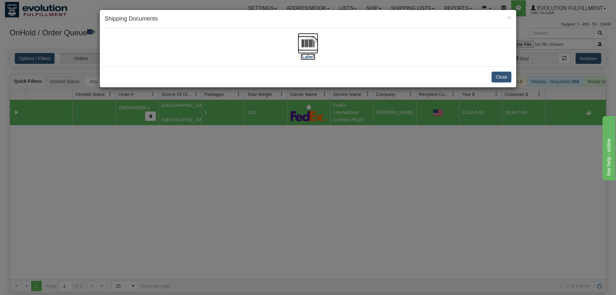
click at [314, 39] on img at bounding box center [308, 43] width 21 height 21
drag, startPoint x: 387, startPoint y: 186, endPoint x: 382, endPoint y: 179, distance: 8.7
click at [387, 186] on div "× Shipping Documents [Label] Close" at bounding box center [308, 147] width 616 height 295
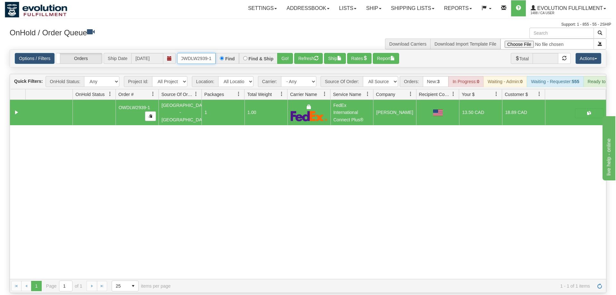
click at [199, 53] on input "OWDLW2939-1" at bounding box center [196, 58] width 39 height 11
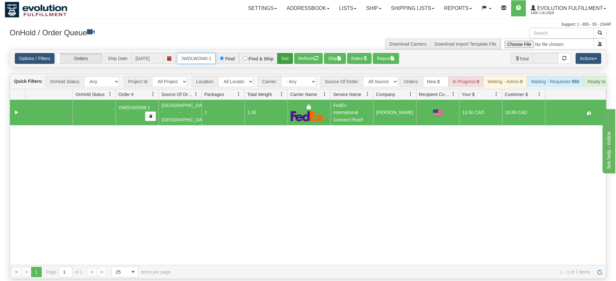
type input "OWDLW2940-1"
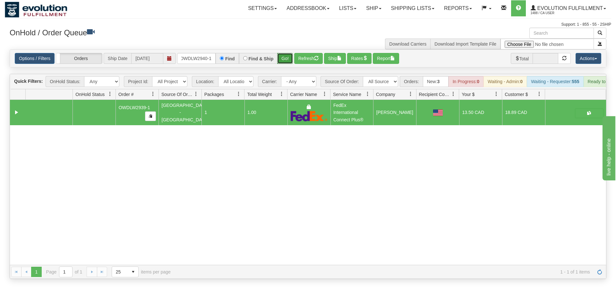
click at [282, 60] on div "Is equal to Is not equal to Contains Does not contains CAD USD EUR ZAR [PERSON_…" at bounding box center [308, 164] width 607 height 230
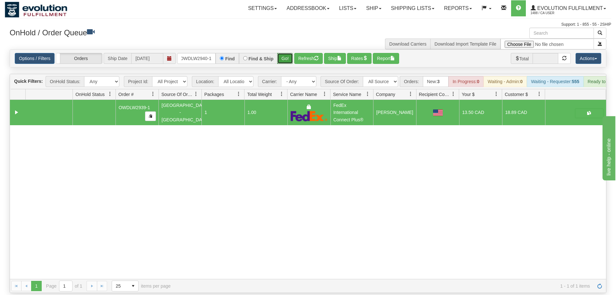
click at [283, 53] on button "Go!" at bounding box center [285, 58] width 16 height 11
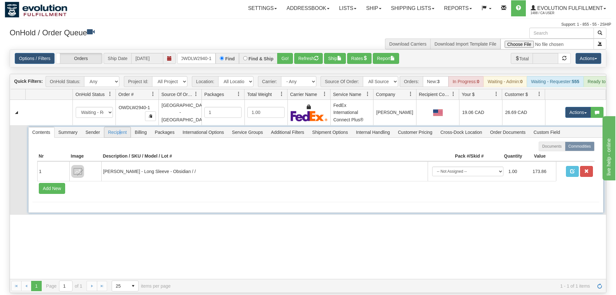
click at [120, 127] on span "Recipient" at bounding box center [117, 132] width 26 height 10
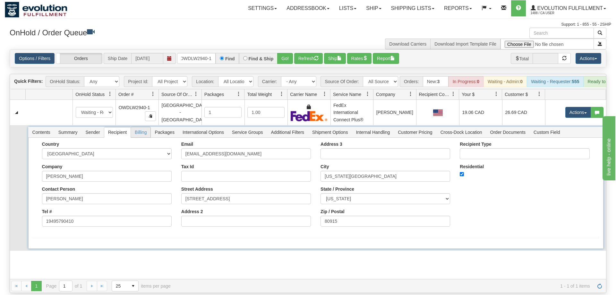
click at [143, 127] on span "Billing" at bounding box center [141, 132] width 20 height 10
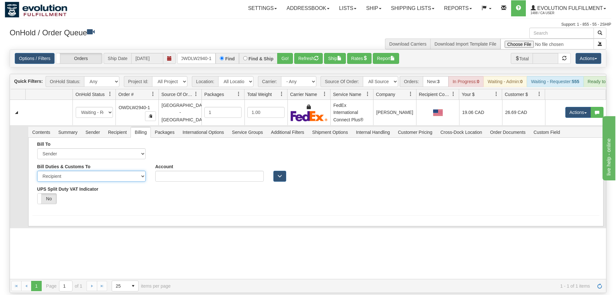
click at [37, 171] on select "Sender Recipient Third Party" at bounding box center [91, 176] width 108 height 11
select select "1"
click option "Sender" at bounding box center [0, 0] width 0 height 0
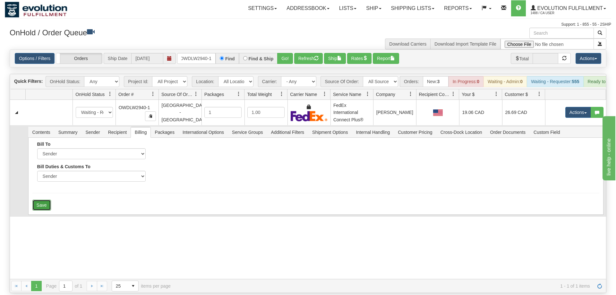
click at [39, 200] on button "Save" at bounding box center [41, 205] width 19 height 11
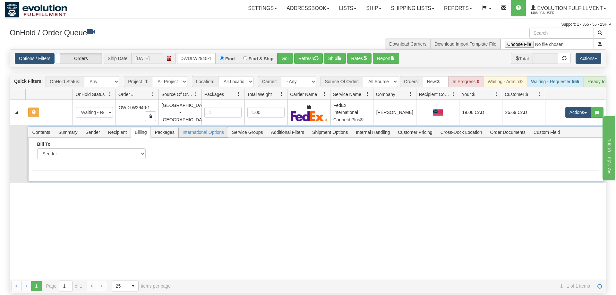
click at [200, 127] on span "International Options" at bounding box center [203, 132] width 49 height 10
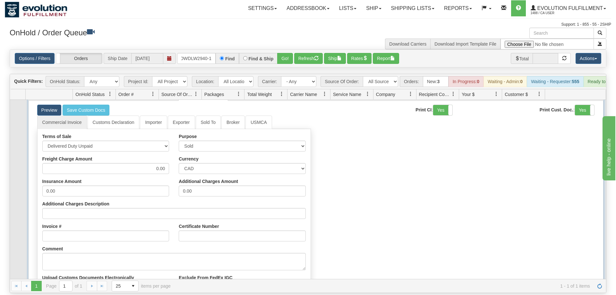
scroll to position [92, 0]
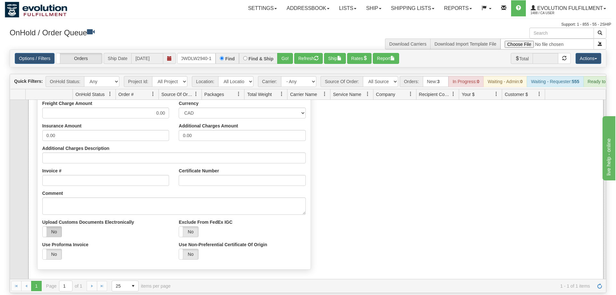
click at [59, 227] on label "No" at bounding box center [52, 232] width 19 height 10
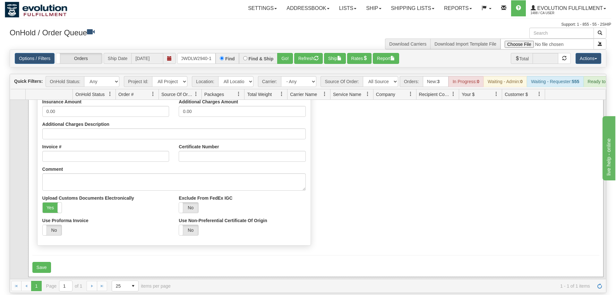
scroll to position [119, 0]
click at [44, 262] on button "Save" at bounding box center [41, 267] width 19 height 11
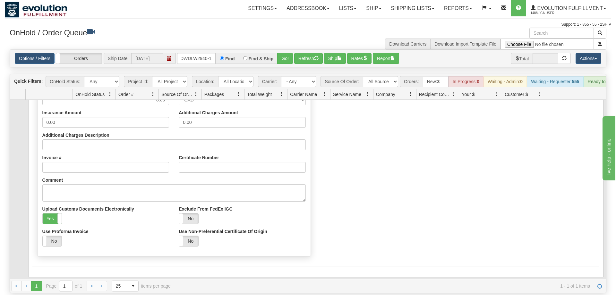
scroll to position [108, 0]
click at [359, 201] on div "Commercial Invoice Customs Declaration Importer Exporter Sold To Broker USMCA T…" at bounding box center [315, 153] width 567 height 213
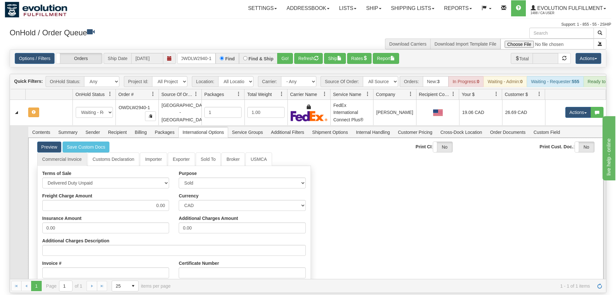
scroll to position [0, 0]
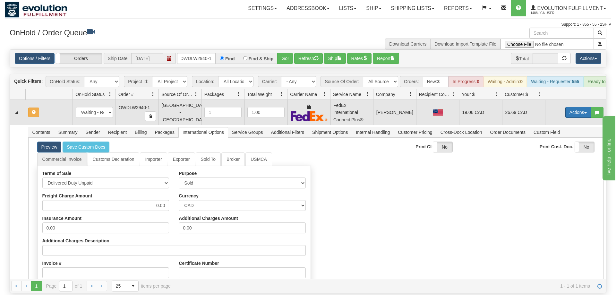
click at [581, 107] on button "Actions" at bounding box center [579, 112] width 26 height 11
click at [563, 130] on span "Refresh Rates" at bounding box center [562, 132] width 33 height 5
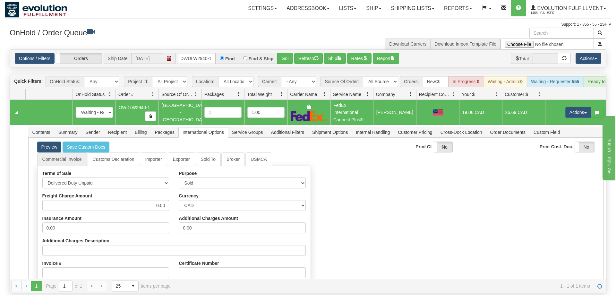
click at [585, 112] on span "button" at bounding box center [586, 112] width 3 height 1
click at [563, 145] on link "Ship" at bounding box center [565, 149] width 51 height 8
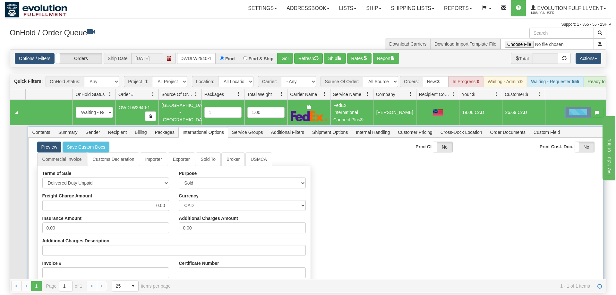
click at [138, 127] on span "Billing" at bounding box center [141, 132] width 20 height 10
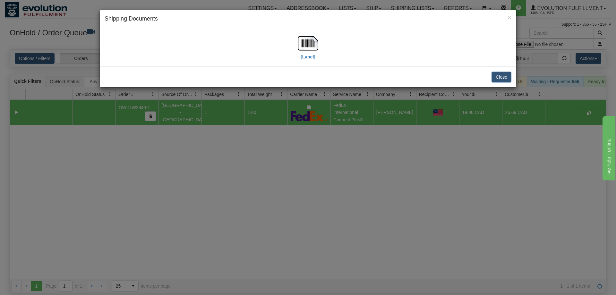
click at [335, 44] on div "[Label]" at bounding box center [308, 47] width 407 height 29
click at [308, 48] on img at bounding box center [308, 43] width 21 height 21
drag, startPoint x: 391, startPoint y: 183, endPoint x: 215, endPoint y: 17, distance: 241.6
click at [380, 167] on div "× Shipping Documents [Label] Close" at bounding box center [308, 147] width 616 height 295
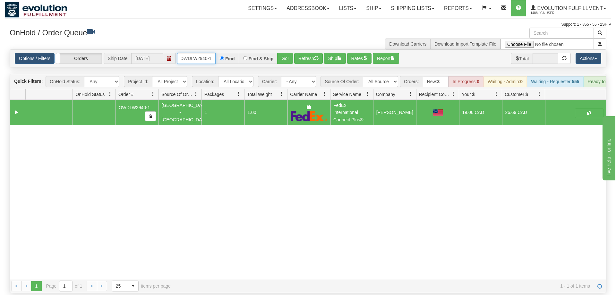
click at [195, 53] on input "OWDLW2940-1" at bounding box center [196, 58] width 39 height 11
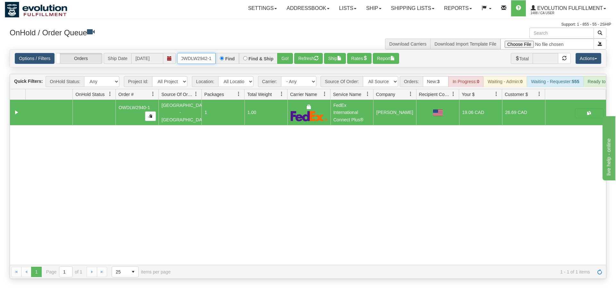
scroll to position [0, 1]
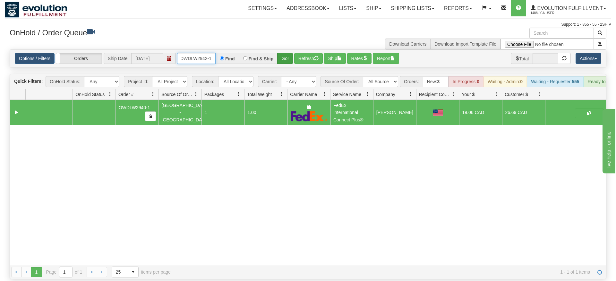
type input "OWDLW2942-1"
click at [286, 62] on div "Is equal to Is not equal to Contains Does not contains CAD USD EUR ZAR [PERSON_…" at bounding box center [308, 164] width 607 height 230
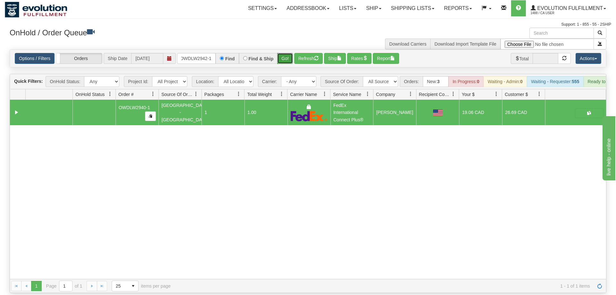
click at [283, 53] on button "Go!" at bounding box center [285, 58] width 16 height 11
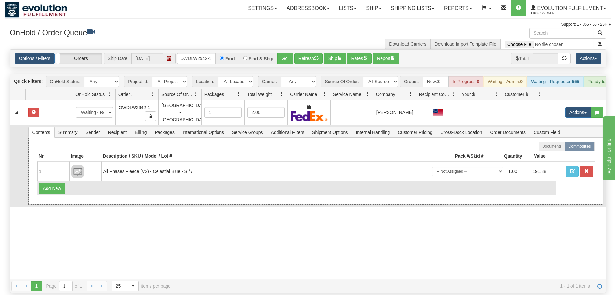
click at [246, 181] on td "Add New" at bounding box center [296, 188] width 519 height 14
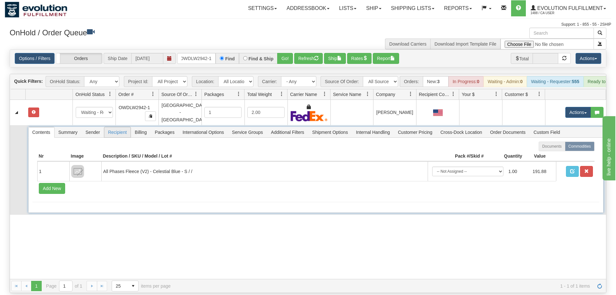
click at [117, 127] on span "Recipient" at bounding box center [117, 132] width 26 height 10
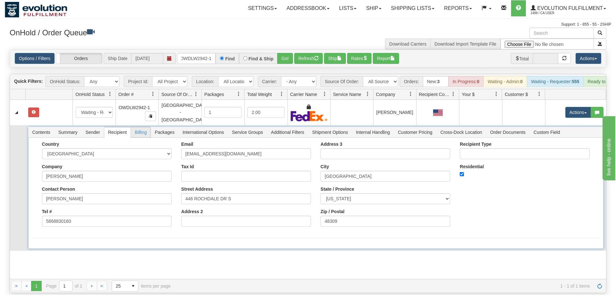
click at [149, 127] on span "Billing" at bounding box center [141, 132] width 20 height 10
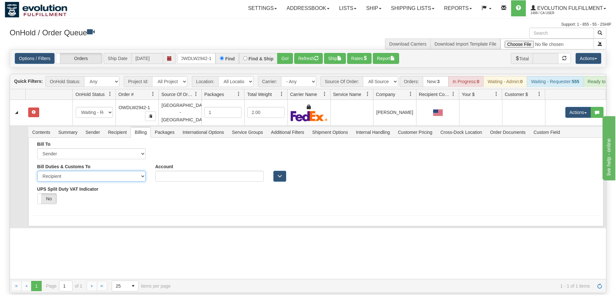
click at [37, 171] on select "Sender Recipient Third Party" at bounding box center [91, 176] width 108 height 11
click option "Recipient" at bounding box center [0, 0] width 0 height 0
click at [37, 171] on select "Sender Recipient Third Party" at bounding box center [91, 176] width 108 height 11
select select "1"
click option "Sender" at bounding box center [0, 0] width 0 height 0
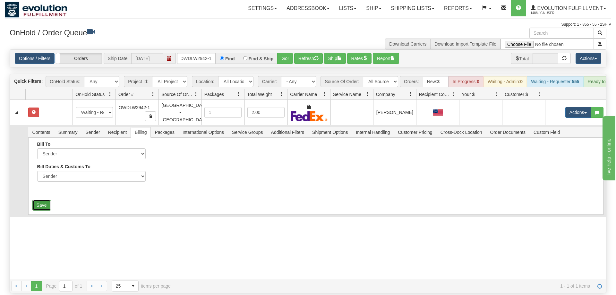
click at [47, 200] on button "Save" at bounding box center [41, 205] width 19 height 11
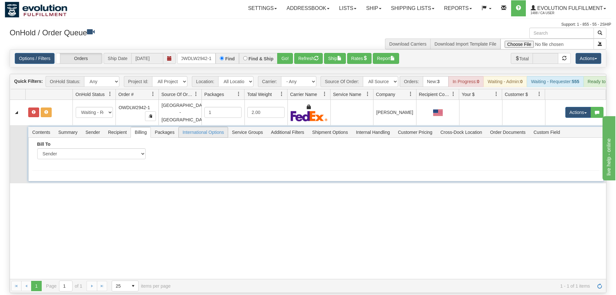
click at [194, 127] on span "International Options" at bounding box center [203, 132] width 49 height 10
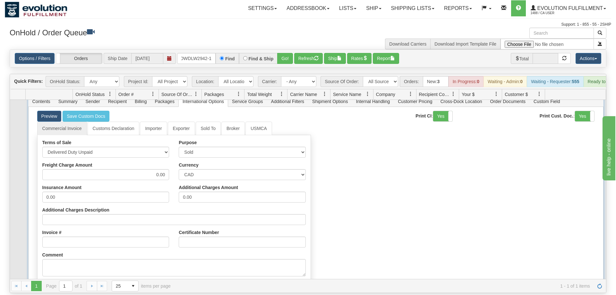
scroll to position [0, 0]
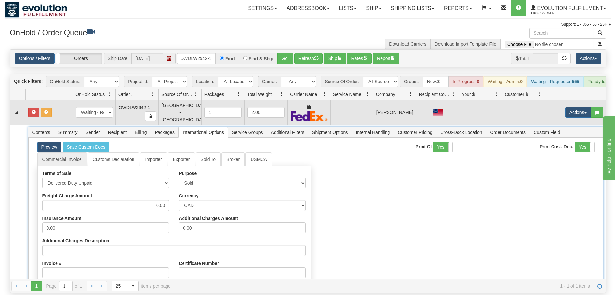
drag, startPoint x: 575, startPoint y: 110, endPoint x: 576, endPoint y: 107, distance: 3.4
click at [575, 109] on td "Actions Open Refresh Rates Rate All Services Ship Delete Edit Items" at bounding box center [575, 112] width 61 height 25
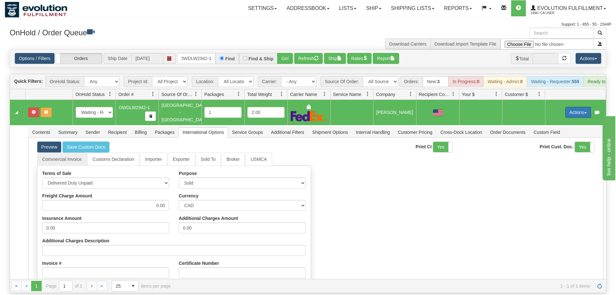
click at [576, 107] on button "Actions" at bounding box center [579, 112] width 26 height 11
click at [561, 139] on span "Rate All Services" at bounding box center [565, 141] width 39 height 5
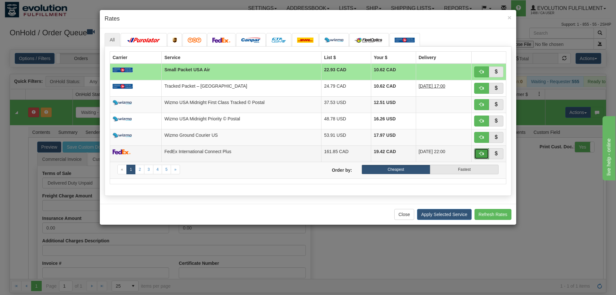
click at [483, 156] on span "button" at bounding box center [482, 153] width 4 height 4
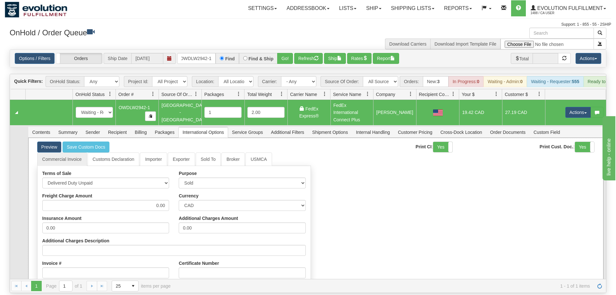
click at [32, 205] on div "Commercial Invoice Customs Declaration Importer Exporter Sold To Broker USMCA T…" at bounding box center [174, 258] width 284 height 213
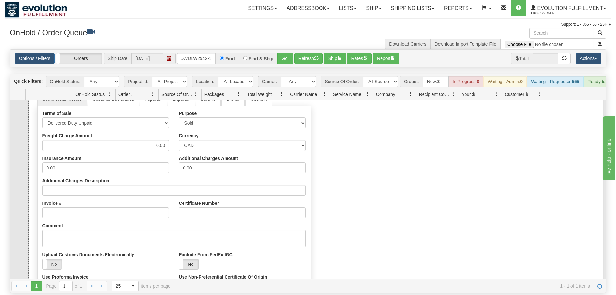
scroll to position [108, 0]
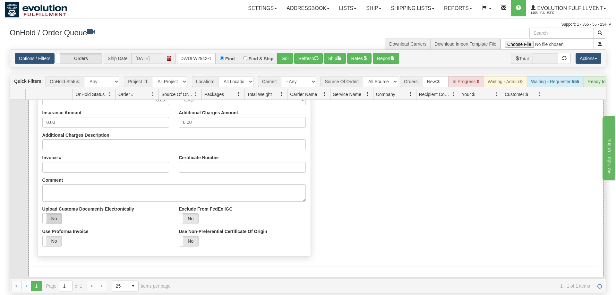
click at [58, 213] on label "No" at bounding box center [52, 218] width 19 height 10
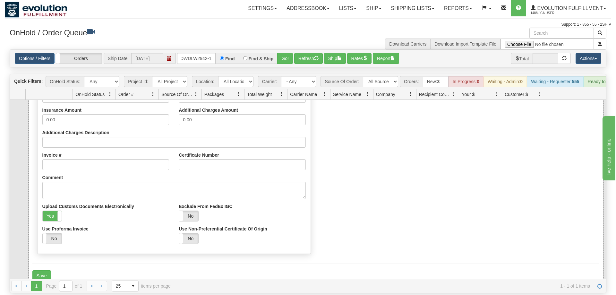
scroll to position [119, 0]
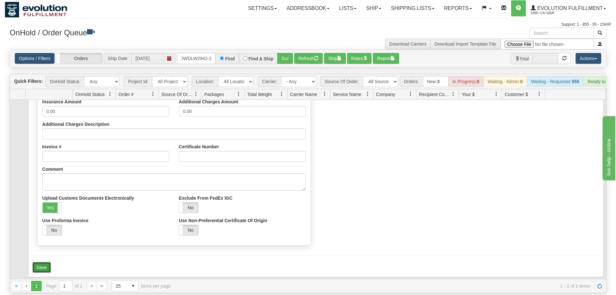
click at [47, 262] on button "Save" at bounding box center [41, 267] width 19 height 11
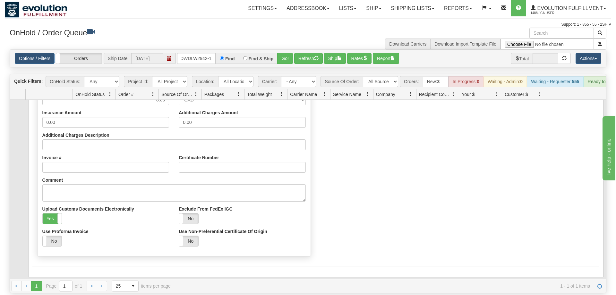
scroll to position [0, 0]
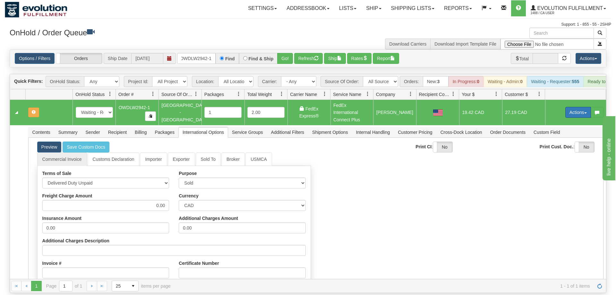
click at [576, 107] on button "Actions" at bounding box center [579, 112] width 26 height 11
click at [556, 130] on span "Refresh Rates" at bounding box center [562, 132] width 33 height 5
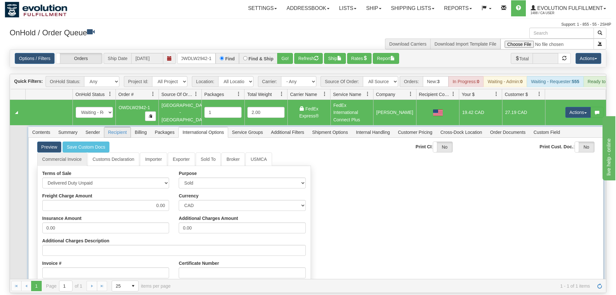
click at [114, 127] on span "Recipient" at bounding box center [117, 132] width 26 height 10
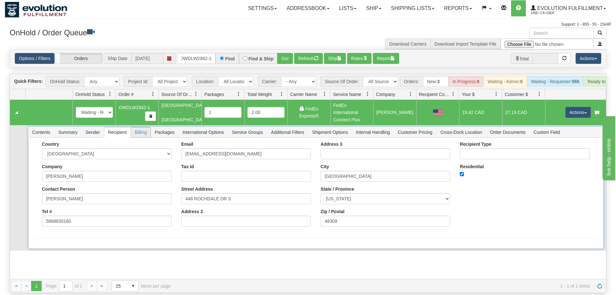
click at [138, 127] on span "Billing" at bounding box center [141, 132] width 20 height 10
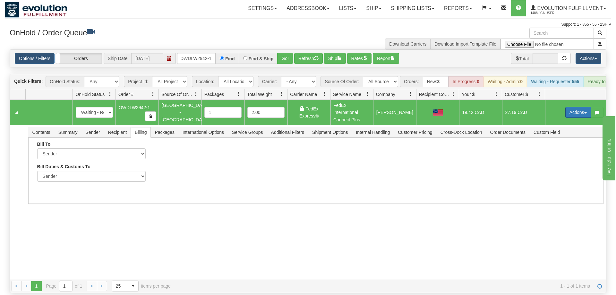
click at [584, 107] on button "Actions" at bounding box center [579, 112] width 26 height 11
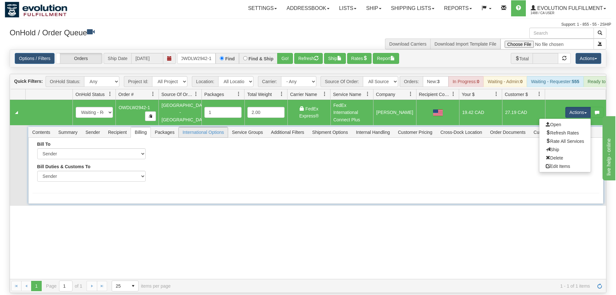
click at [201, 127] on span "International Options" at bounding box center [203, 132] width 49 height 10
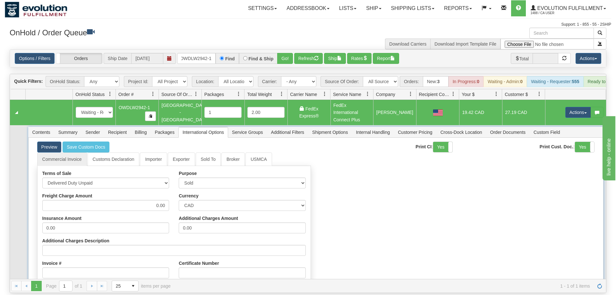
scroll to position [108, 0]
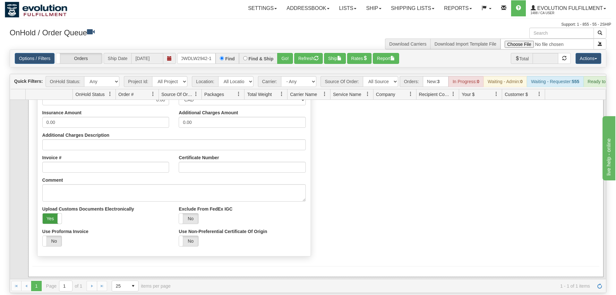
click at [53, 213] on label "Yes" at bounding box center [52, 218] width 19 height 10
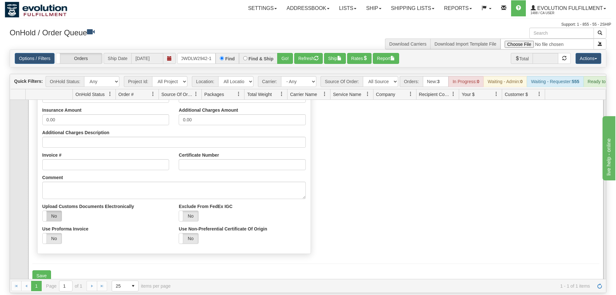
click at [53, 211] on label "No" at bounding box center [52, 216] width 19 height 10
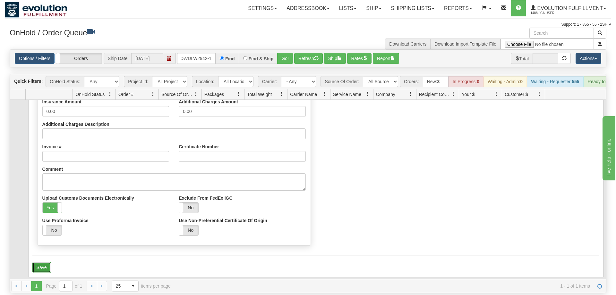
click at [39, 262] on button "Save" at bounding box center [41, 267] width 19 height 11
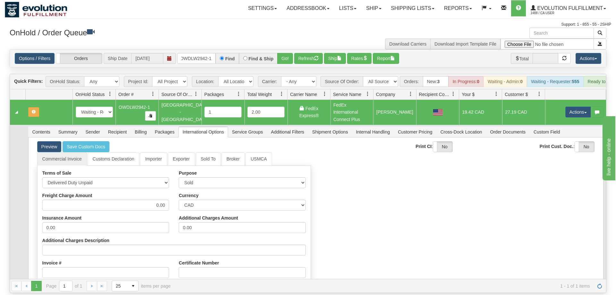
scroll to position [0, 0]
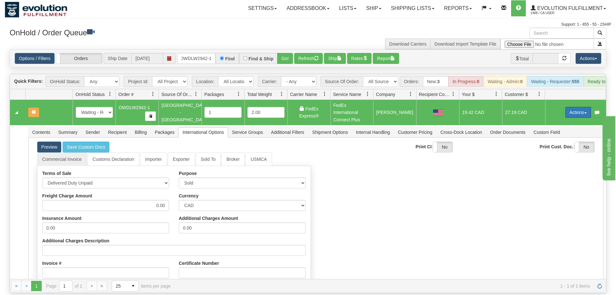
click at [581, 107] on button "Actions" at bounding box center [579, 112] width 26 height 11
click at [558, 129] on link "Refresh Rates" at bounding box center [565, 133] width 51 height 8
click at [580, 107] on button "Actions" at bounding box center [579, 112] width 26 height 11
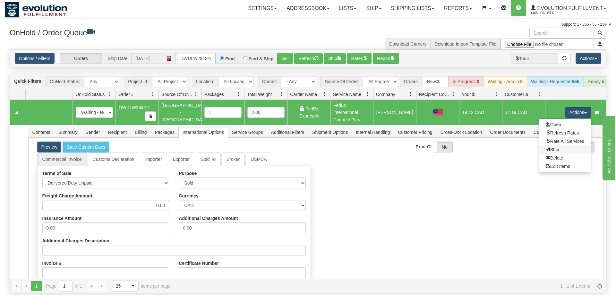
click at [564, 145] on link "Ship" at bounding box center [565, 149] width 51 height 8
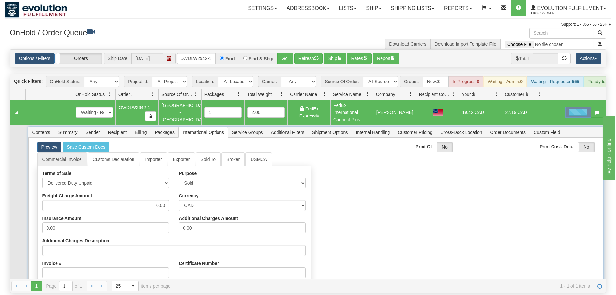
click at [139, 127] on span "Billing" at bounding box center [141, 132] width 20 height 10
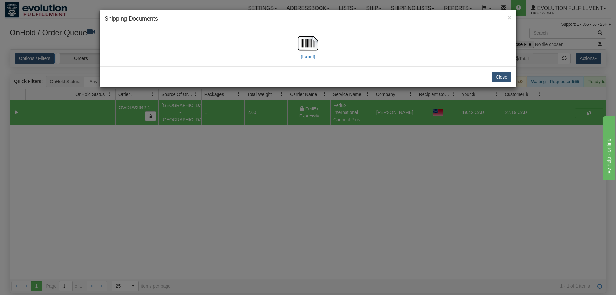
click at [297, 54] on div "[Label]" at bounding box center [308, 47] width 407 height 29
click at [303, 51] on img at bounding box center [308, 43] width 21 height 21
click at [299, 174] on div "× Shipping Documents [Label] Close" at bounding box center [308, 147] width 616 height 295
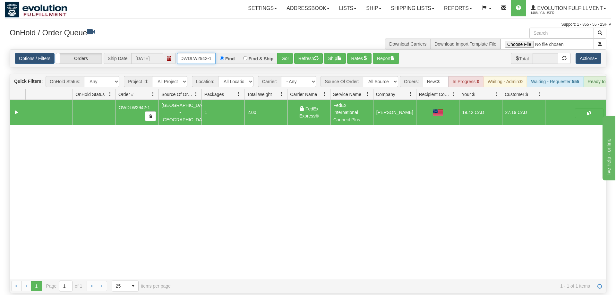
click at [185, 54] on input "OWDLW2942-1" at bounding box center [196, 58] width 39 height 11
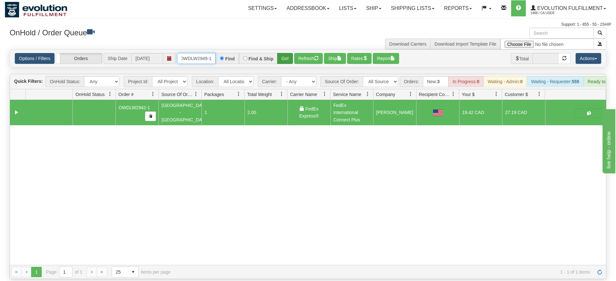
type input "OWDLW2949-1"
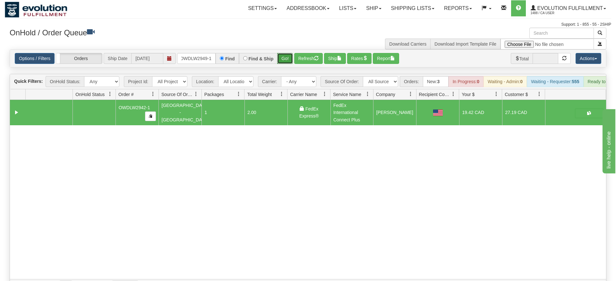
click at [288, 62] on div "Is equal to Is not equal to Contains Does not contains CAD USD EUR ZAR [PERSON_…" at bounding box center [308, 171] width 607 height 244
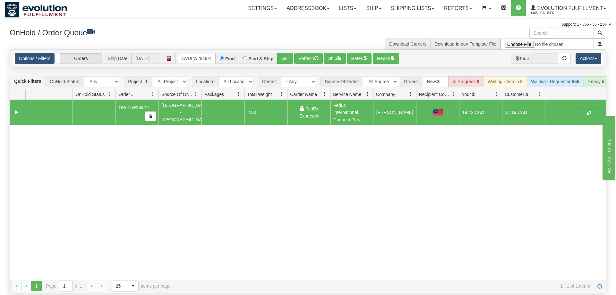
click at [288, 50] on div "Options / Filters Group Shipments Orders Ship Date [DATE] OWDLW2949-1 Find Find…" at bounding box center [308, 58] width 596 height 17
click at [287, 53] on button "Go!" at bounding box center [285, 58] width 16 height 11
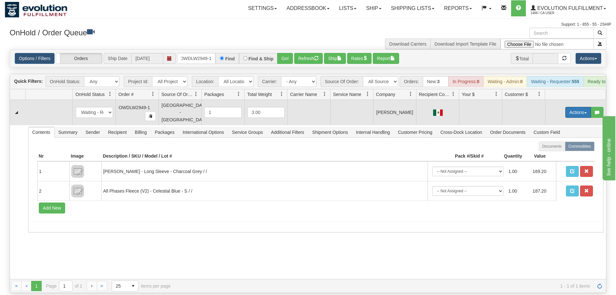
click at [577, 107] on button "Actions" at bounding box center [579, 112] width 26 height 11
click at [564, 139] on span "Rate All Services" at bounding box center [565, 141] width 39 height 5
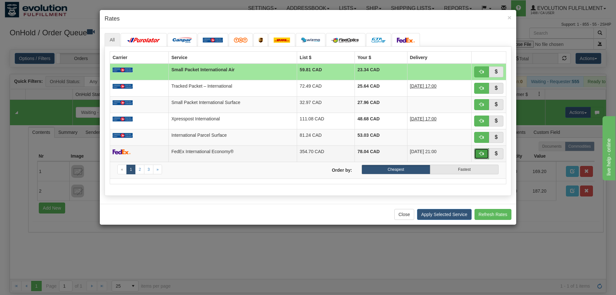
click at [483, 152] on span "button" at bounding box center [482, 153] width 4 height 4
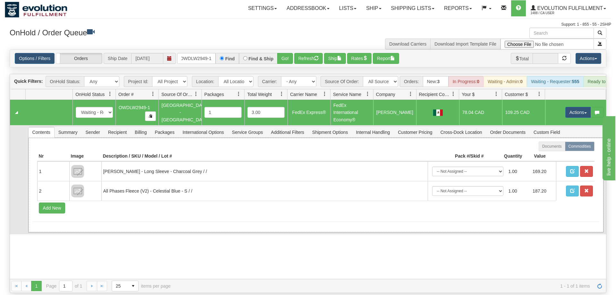
click at [117, 138] on div "Documents Commodities Nr Image Description / SKU / Model / Lot # Pack #/Skid # …" at bounding box center [316, 185] width 576 height 95
click at [99, 127] on span "Sender" at bounding box center [93, 132] width 22 height 10
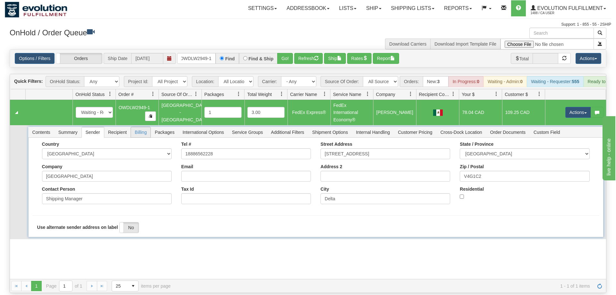
click at [135, 128] on span "Billing" at bounding box center [141, 132] width 20 height 10
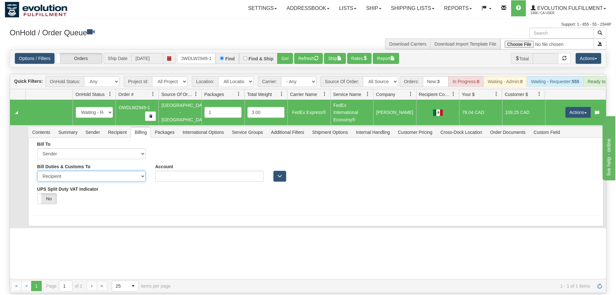
click at [37, 171] on select "Sender Recipient Third Party" at bounding box center [91, 176] width 108 height 11
select select "1"
click option "Sender" at bounding box center [0, 0] width 0 height 0
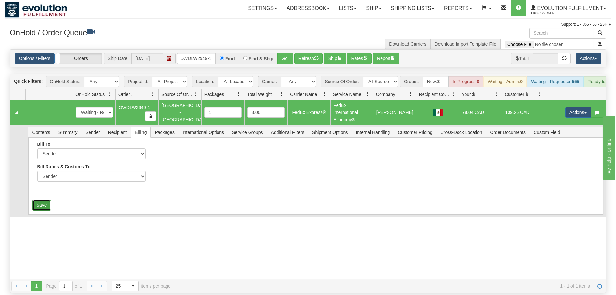
click at [42, 200] on button "Save" at bounding box center [41, 205] width 19 height 11
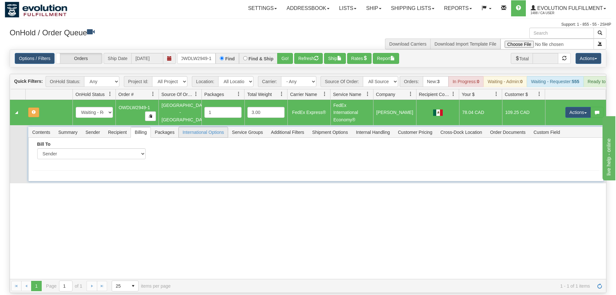
click at [202, 127] on span "International Options" at bounding box center [203, 132] width 49 height 10
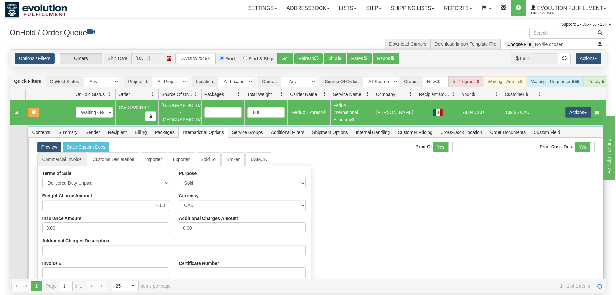
scroll to position [108, 0]
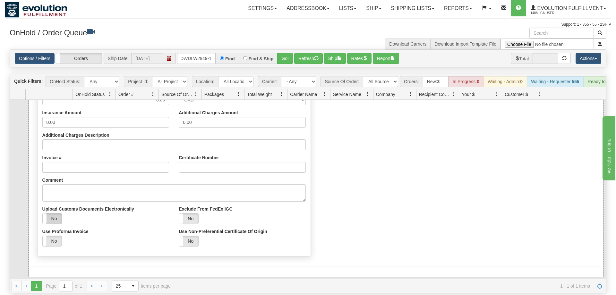
click at [54, 214] on label "No" at bounding box center [52, 218] width 19 height 10
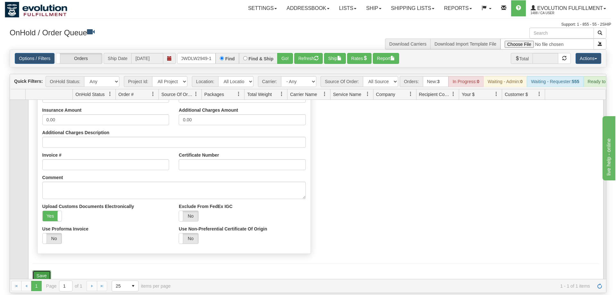
click at [44, 270] on button "Save" at bounding box center [41, 275] width 19 height 11
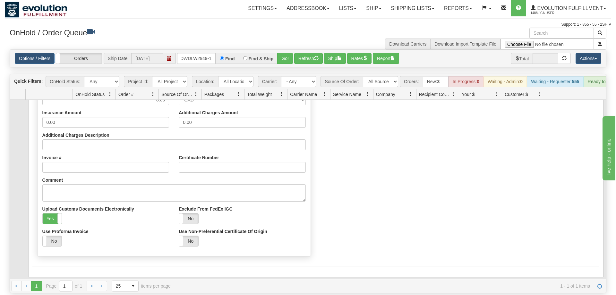
scroll to position [0, 0]
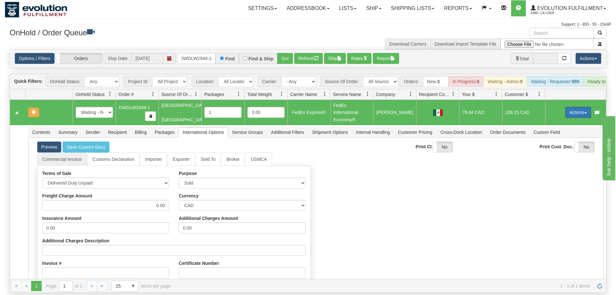
click at [570, 107] on button "Actions" at bounding box center [579, 112] width 26 height 11
click at [557, 130] on span "Refresh Rates" at bounding box center [562, 132] width 33 height 5
click at [573, 107] on button "Actions" at bounding box center [579, 112] width 26 height 11
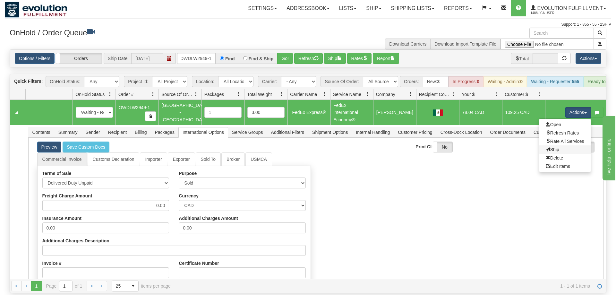
click at [546, 145] on link "Ship" at bounding box center [565, 149] width 51 height 8
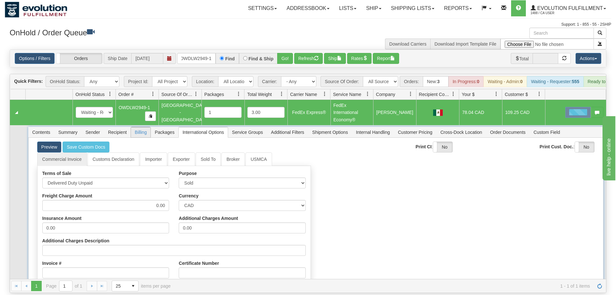
click at [137, 127] on span "Billing" at bounding box center [141, 132] width 20 height 10
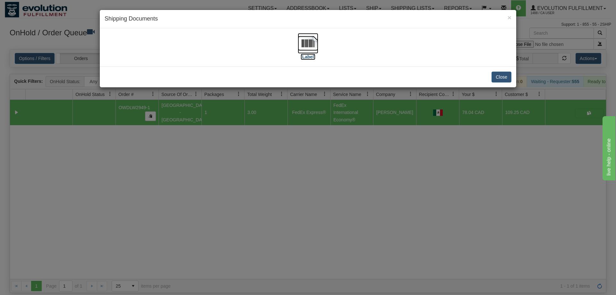
click at [307, 44] on img at bounding box center [308, 43] width 21 height 21
drag, startPoint x: 274, startPoint y: 230, endPoint x: 307, endPoint y: 79, distance: 154.4
click at [273, 230] on div "× Shipping Documents [Label] Close" at bounding box center [308, 147] width 616 height 295
